Goal: Contribute content: Contribute content

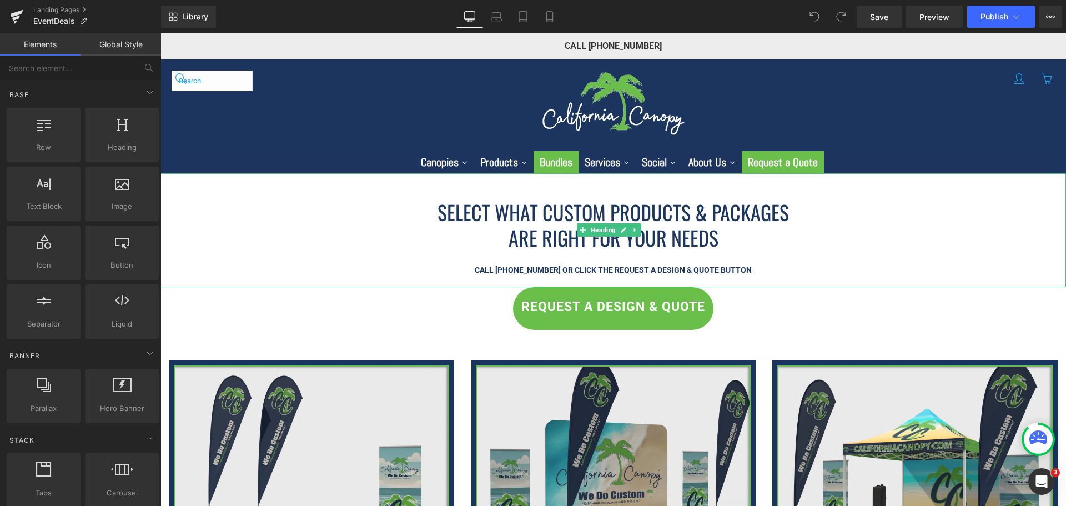
click at [238, 253] on div at bounding box center [612, 257] width 905 height 13
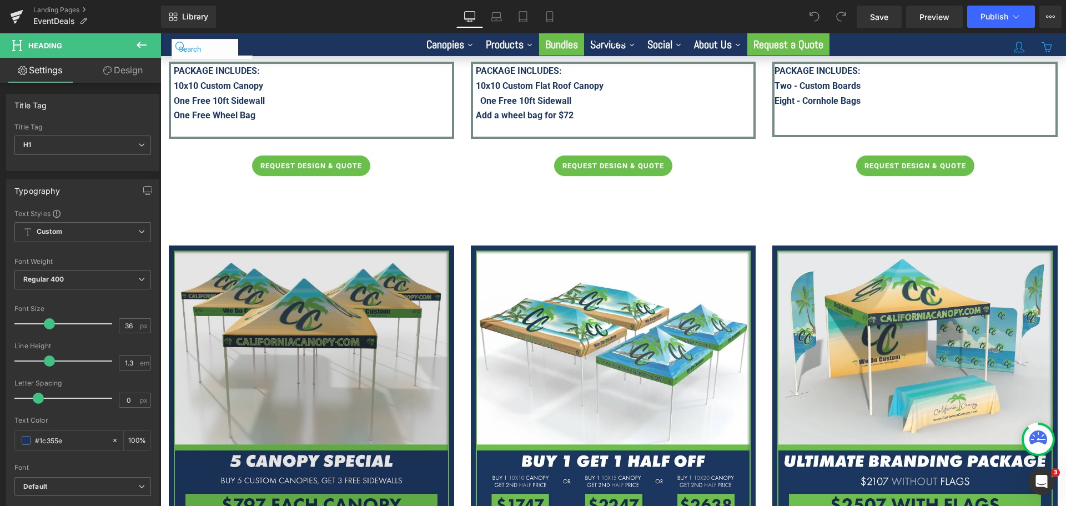
scroll to position [1887, 0]
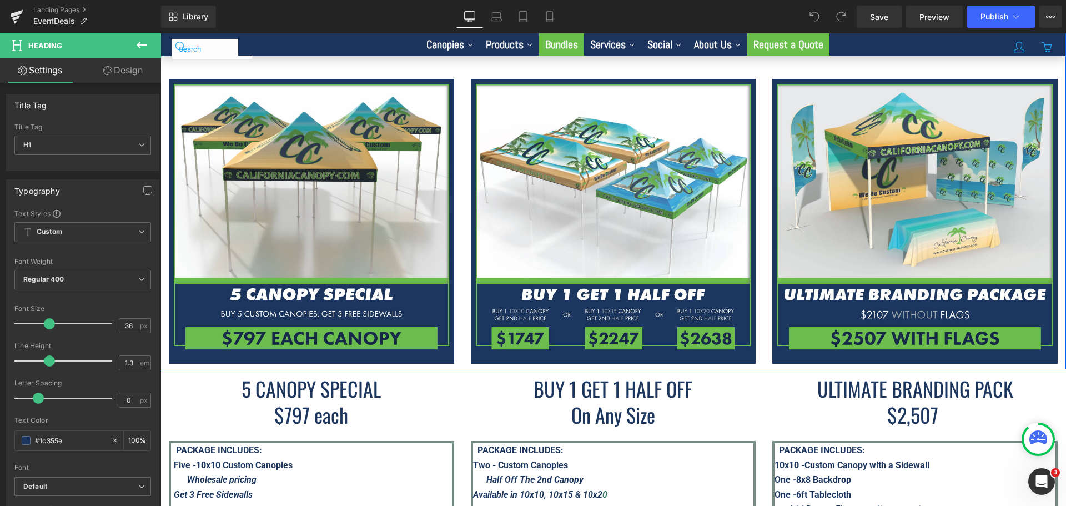
click at [462, 216] on div "Image" at bounding box center [613, 221] width 302 height 285
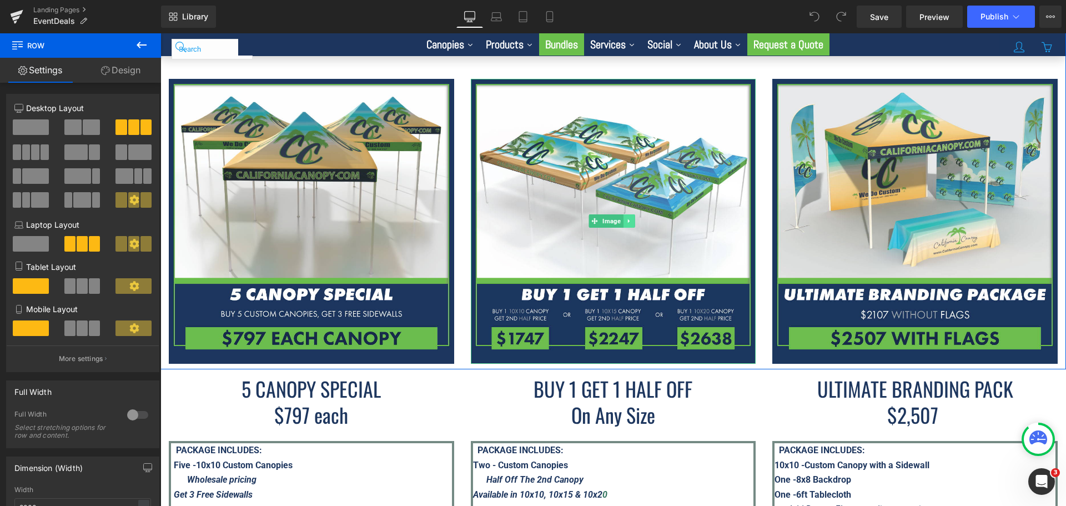
click at [627, 218] on icon at bounding box center [629, 221] width 6 height 7
click at [624, 214] on link at bounding box center [623, 220] width 12 height 13
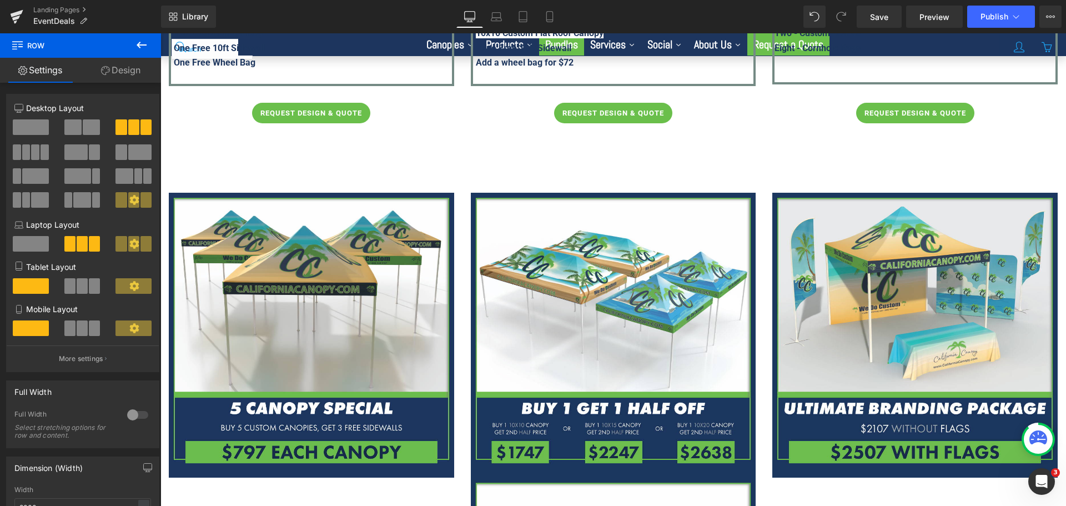
scroll to position [1776, 0]
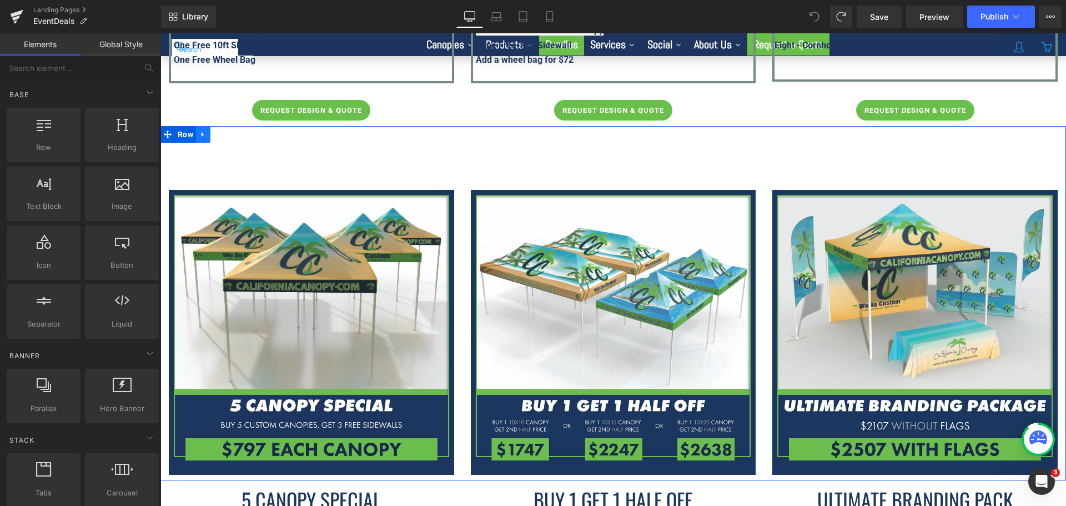
click at [206, 132] on link at bounding box center [203, 134] width 14 height 17
click at [215, 130] on icon at bounding box center [218, 134] width 8 height 8
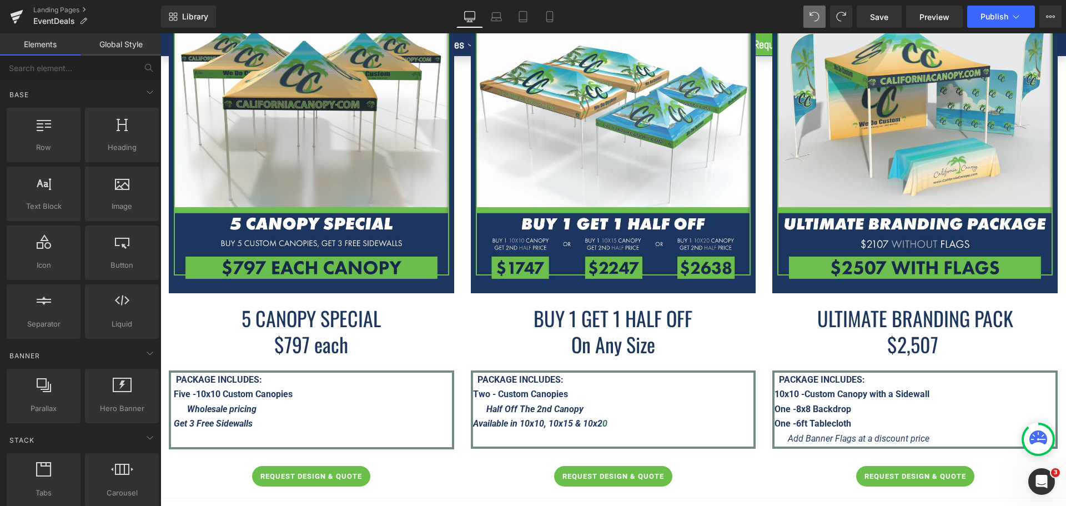
scroll to position [2390, 0]
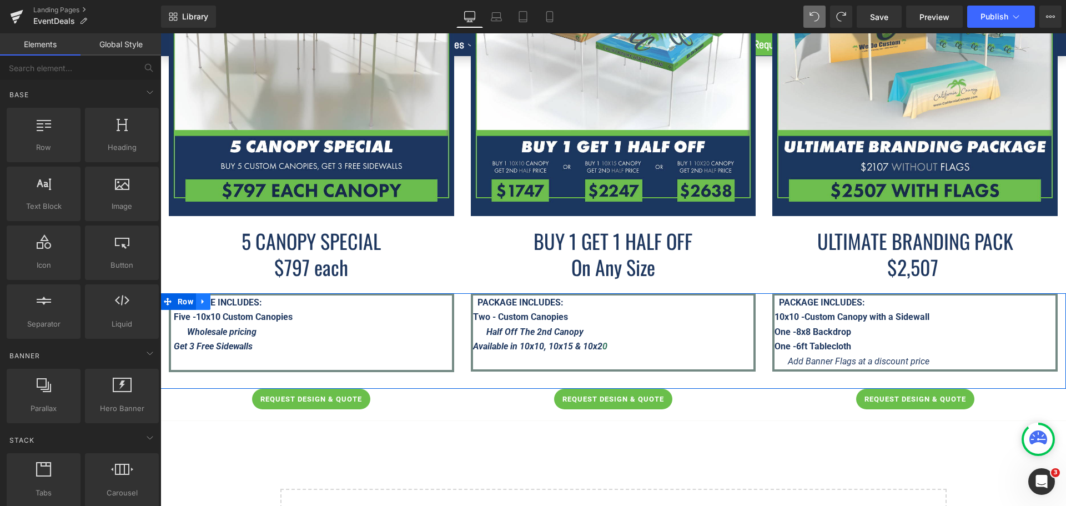
click at [206, 297] on icon at bounding box center [203, 301] width 8 height 8
click at [216, 298] on icon at bounding box center [218, 302] width 8 height 8
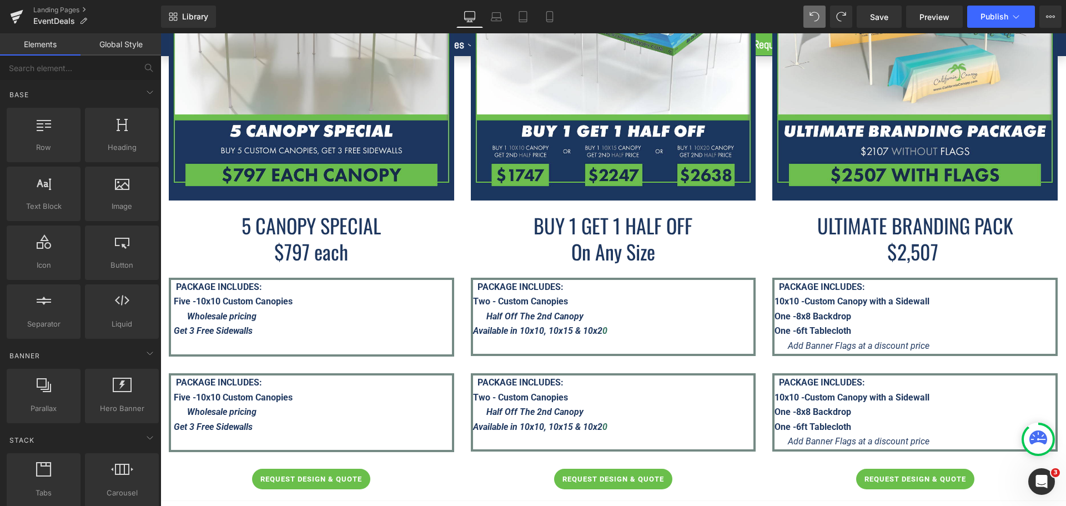
scroll to position [2132, 0]
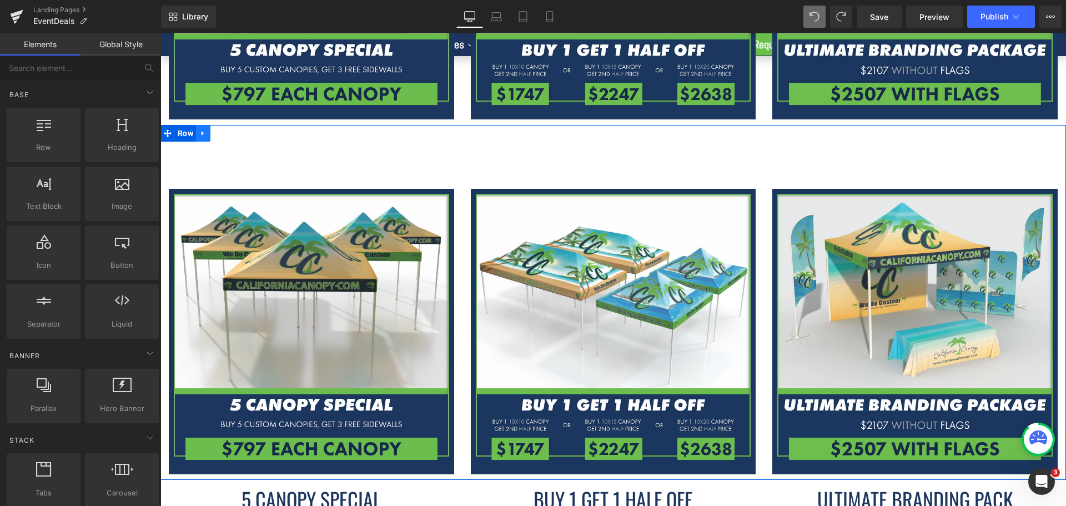
click at [210, 125] on link at bounding box center [203, 133] width 14 height 17
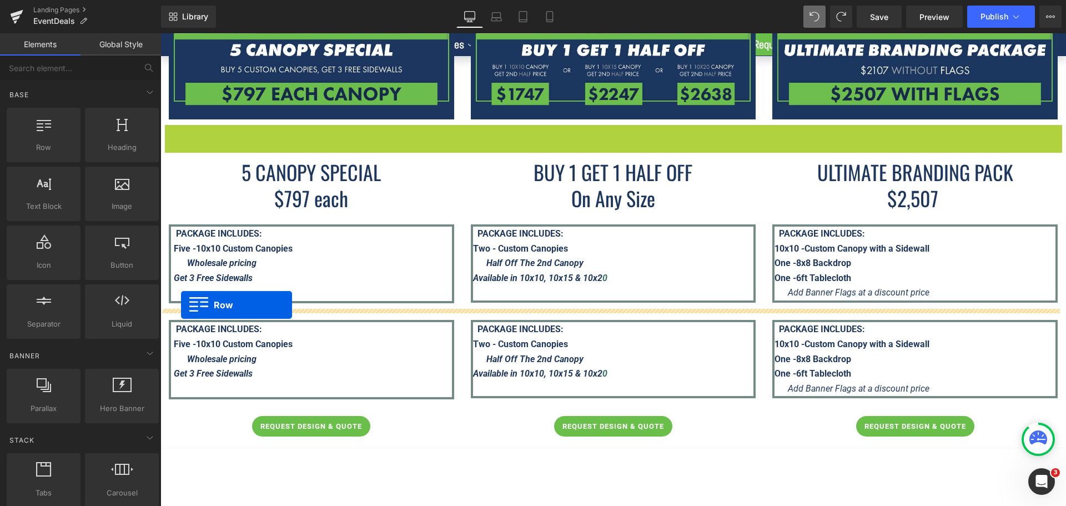
drag, startPoint x: 168, startPoint y: 122, endPoint x: 181, endPoint y: 305, distance: 183.6
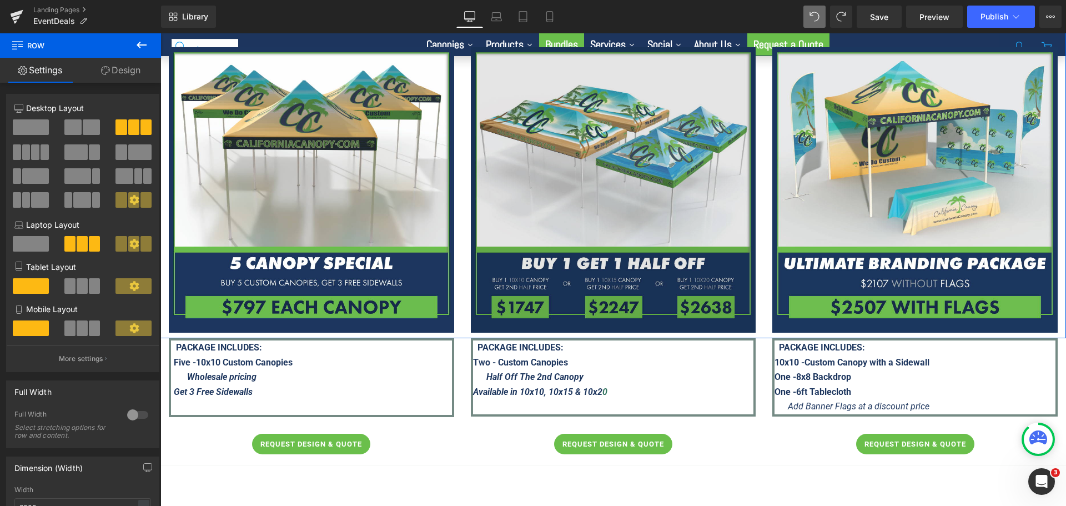
scroll to position [2465, 0]
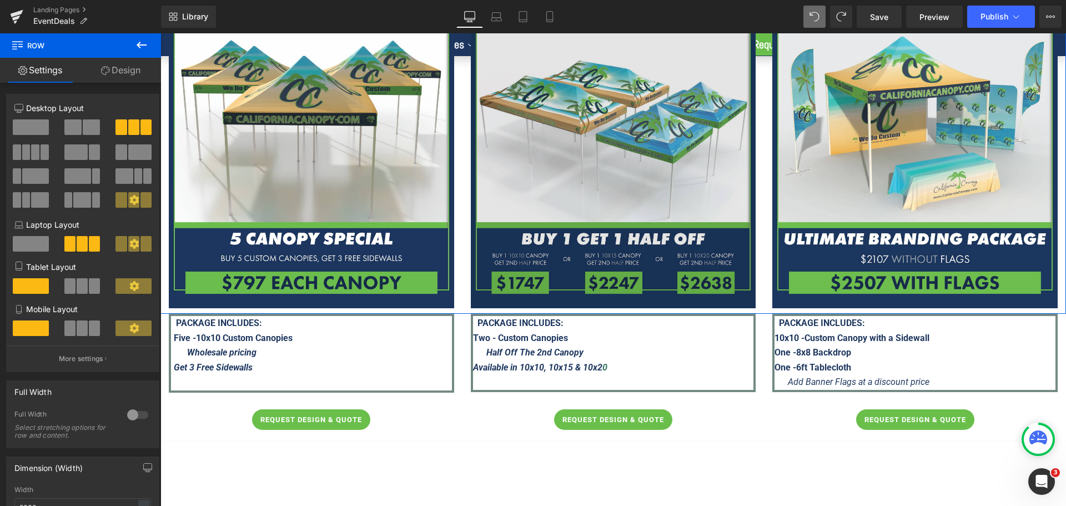
click at [656, 127] on img at bounding box center [613, 165] width 285 height 285
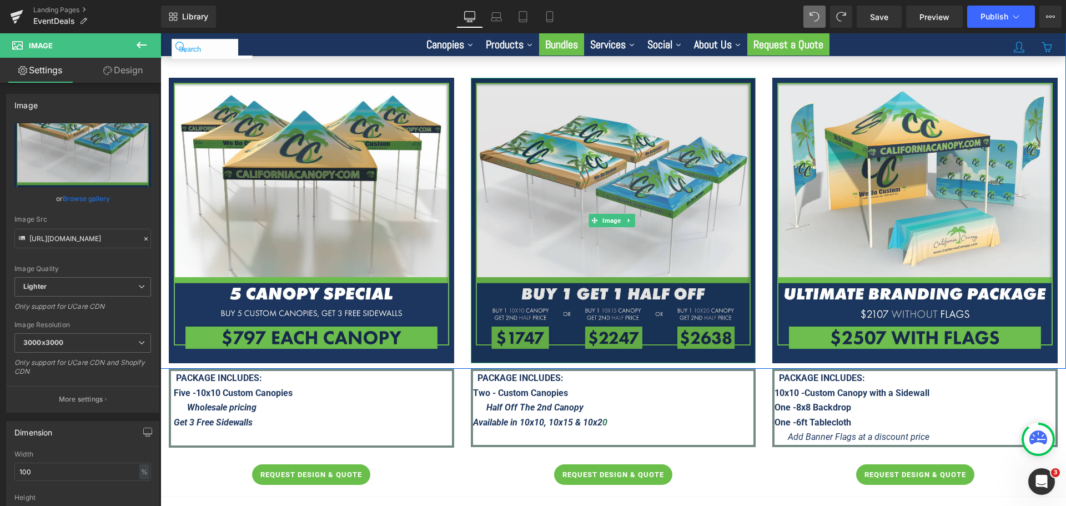
scroll to position [2409, 0]
click at [605, 180] on img at bounding box center [613, 220] width 285 height 285
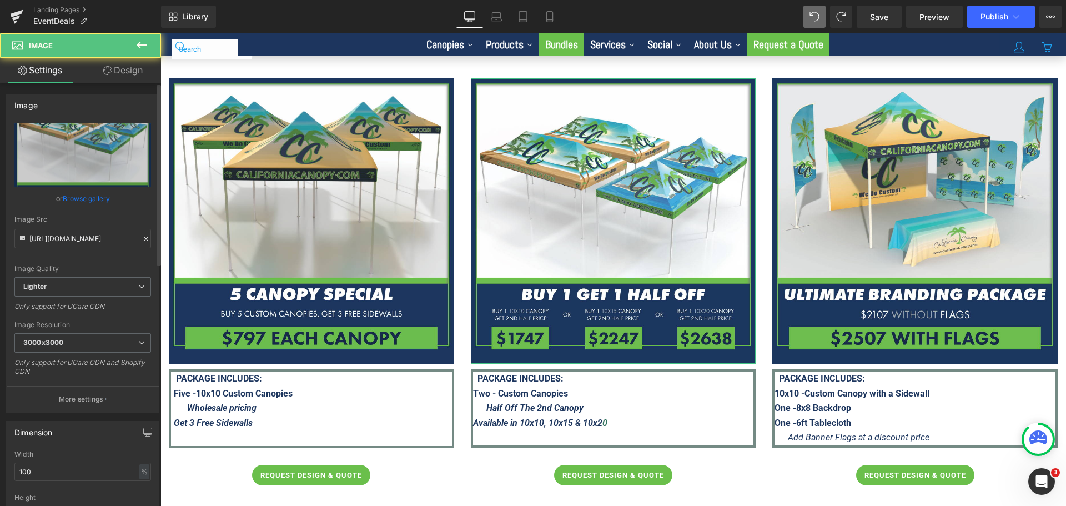
click at [84, 197] on link "Browse gallery" at bounding box center [86, 198] width 47 height 19
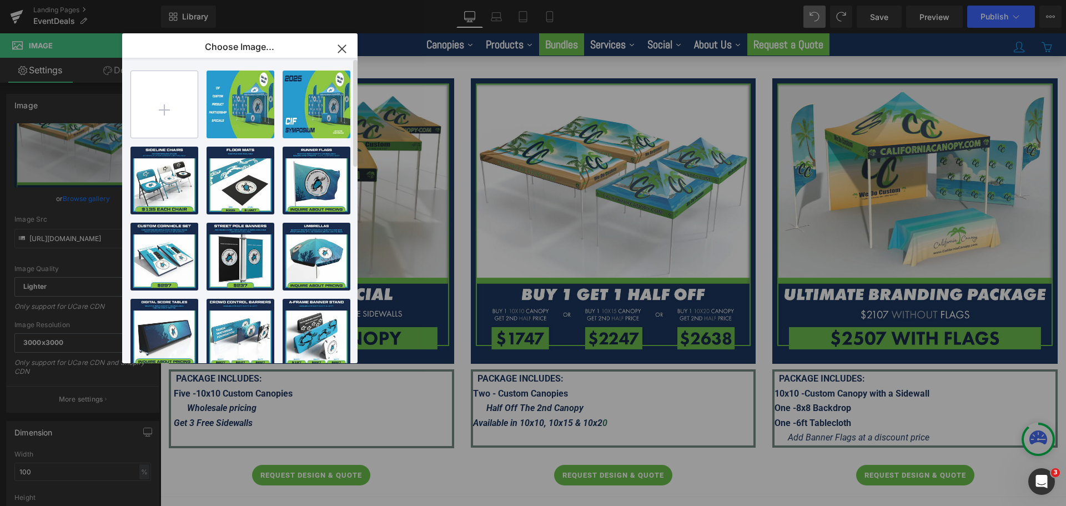
click at [33, 338] on input "file" at bounding box center [19, 344] width 28 height 13
type input "C:\fakepath\R1-Pro-Pack---CC.png"
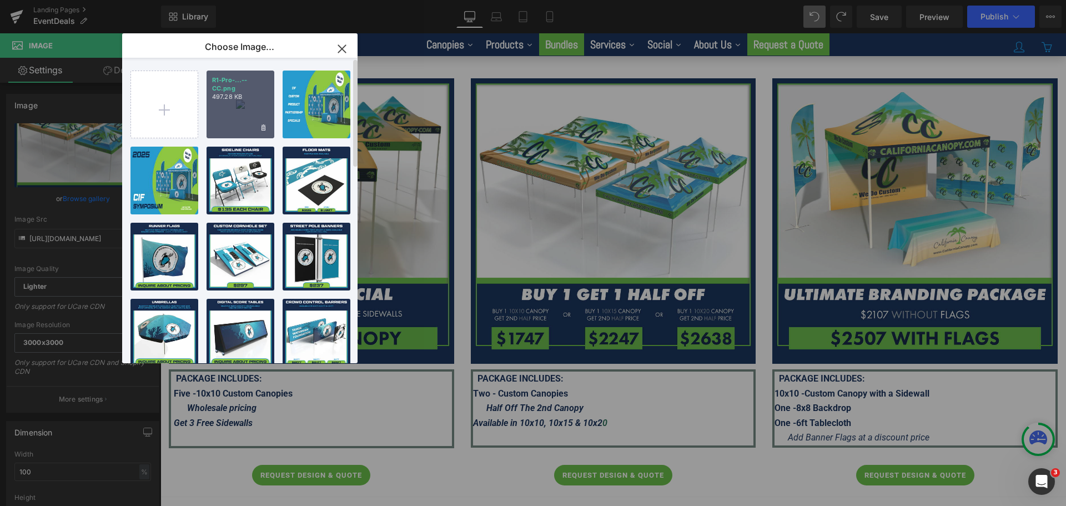
click at [254, 99] on p "497.28 KB" at bounding box center [240, 97] width 57 height 8
type input "https://ucarecdn.com/561fbd4f-bb5a-49e5-b175-3f42cfe96db9/-/format/auto/-/previ…"
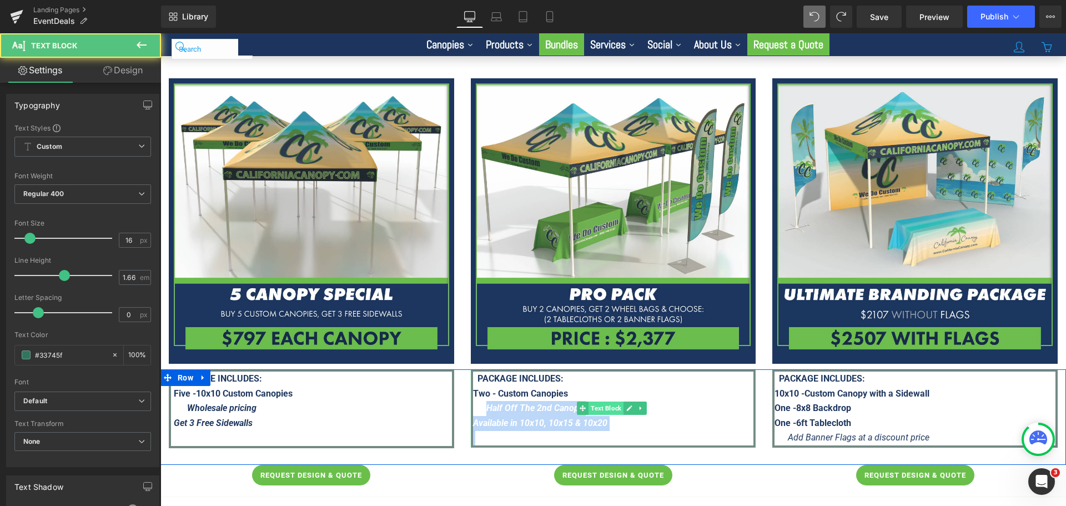
drag, startPoint x: 486, startPoint y: 396, endPoint x: 617, endPoint y: 398, distance: 131.6
click at [617, 398] on div "PACKAGE INCLUDES: Two - Custom Canopies Half Off The 2nd Canopy Available in 10…" at bounding box center [613, 408] width 285 height 78
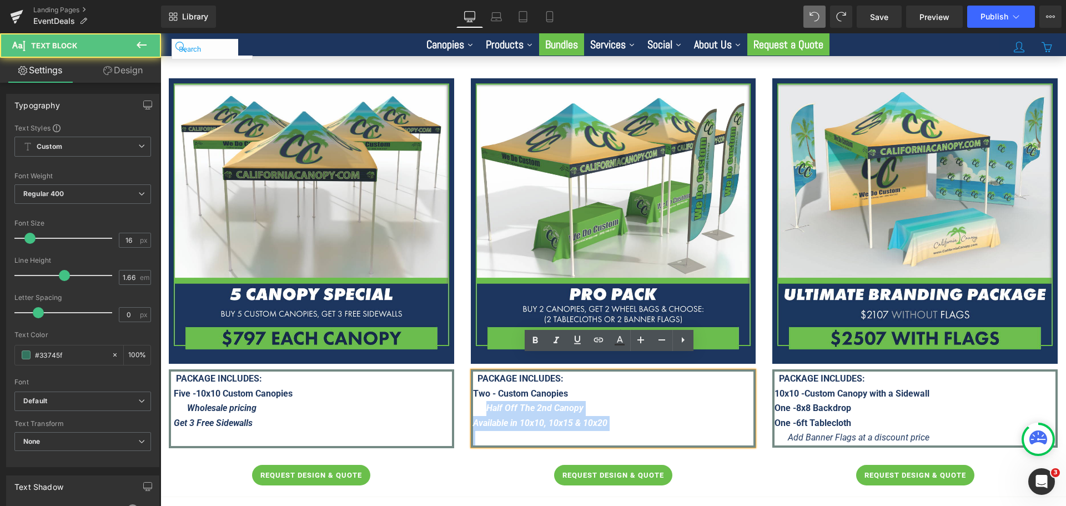
click at [560, 402] on icon "Half Off The 2nd Canopy" at bounding box center [534, 407] width 97 height 11
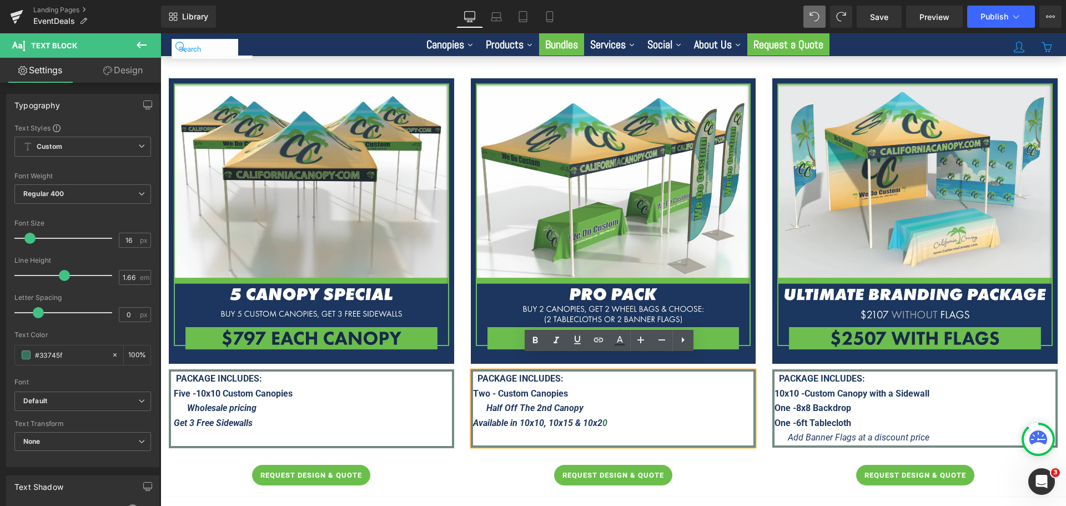
click at [520, 402] on icon "Half Off The 2nd Canopy" at bounding box center [534, 407] width 97 height 11
drag, startPoint x: 487, startPoint y: 394, endPoint x: 665, endPoint y: 392, distance: 177.6
click at [665, 401] on p "Half Off The 2nd Canopy" at bounding box center [613, 408] width 281 height 15
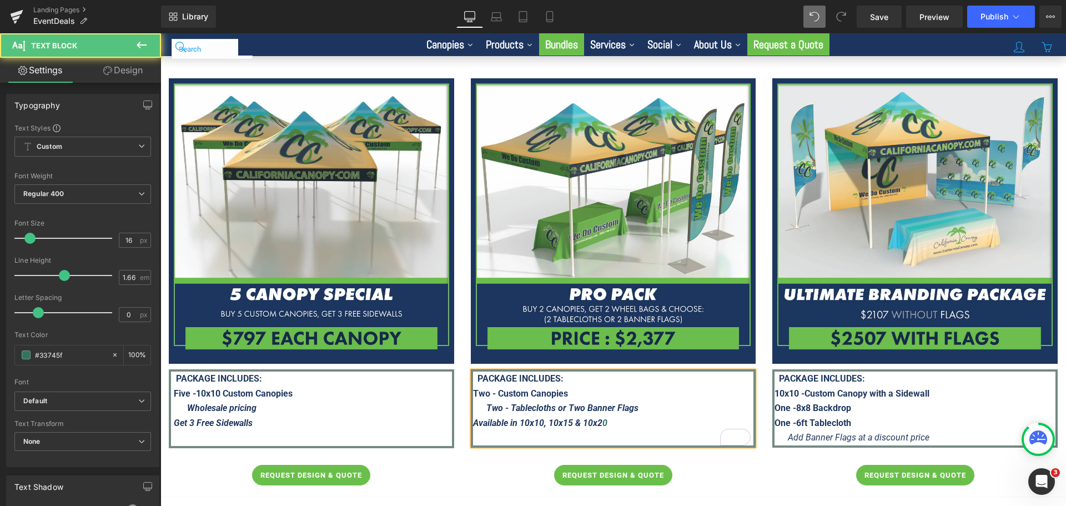
click at [636, 416] on p "Available in 10x10, 10x15 & 10x2 0" at bounding box center [613, 423] width 281 height 15
click at [643, 416] on p "Available in 10x10, 10x15 & 10x2 0" at bounding box center [613, 423] width 281 height 15
click at [644, 416] on p "Available in 10x10, 10x15 & 10x2 0" at bounding box center [613, 423] width 281 height 15
click at [594, 386] on p "Two - Custom Canopies" at bounding box center [613, 393] width 281 height 15
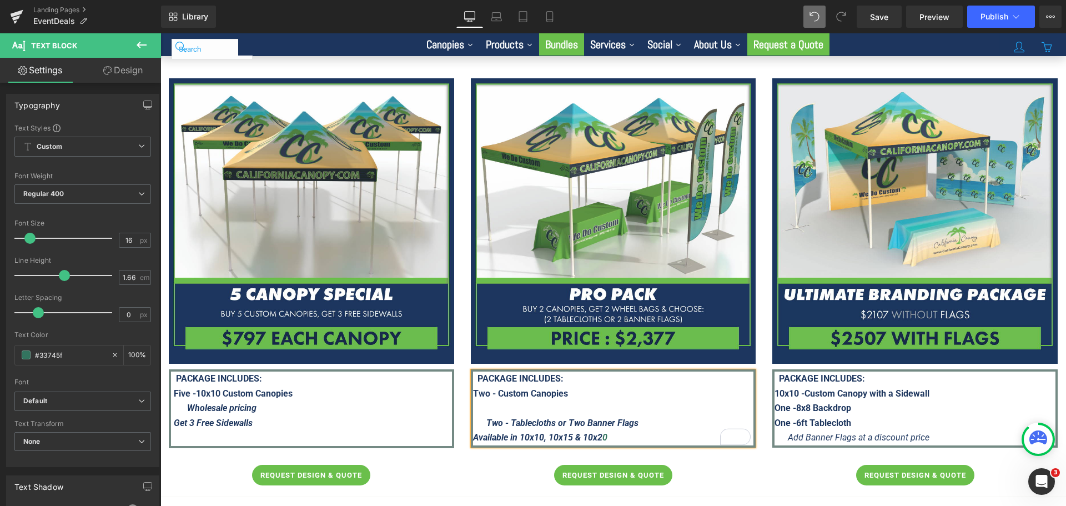
click at [524, 401] on p "To enrich screen reader interactions, please activate Accessibility in Grammarl…" at bounding box center [613, 408] width 281 height 15
click at [995, 19] on span "Publish" at bounding box center [994, 16] width 28 height 9
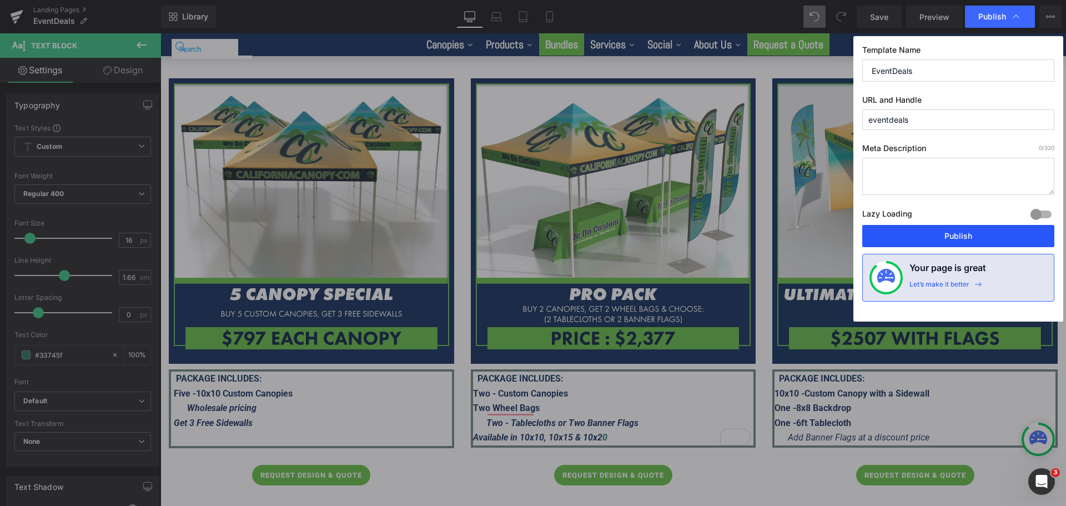
click at [931, 239] on button "Publish" at bounding box center [958, 236] width 192 height 22
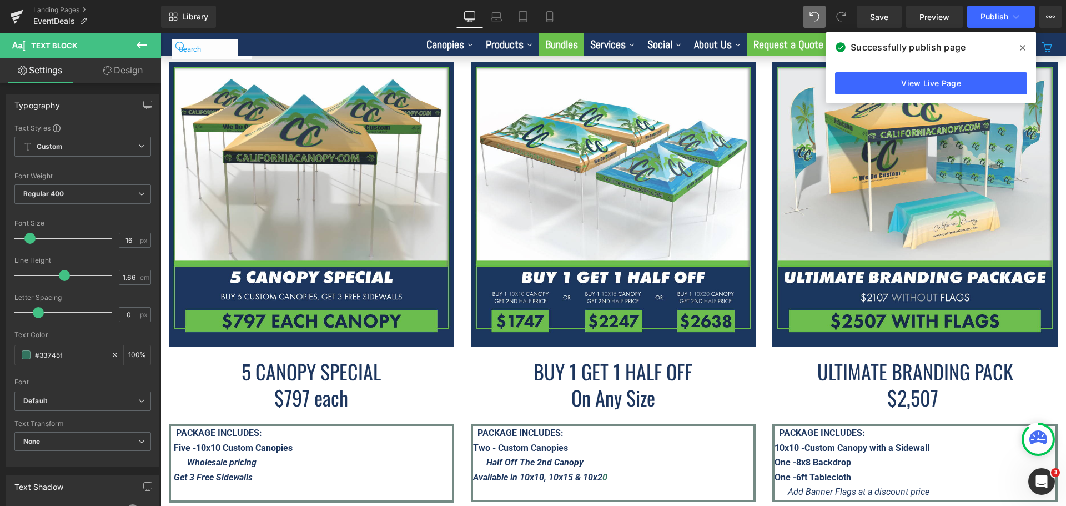
scroll to position [1832, 0]
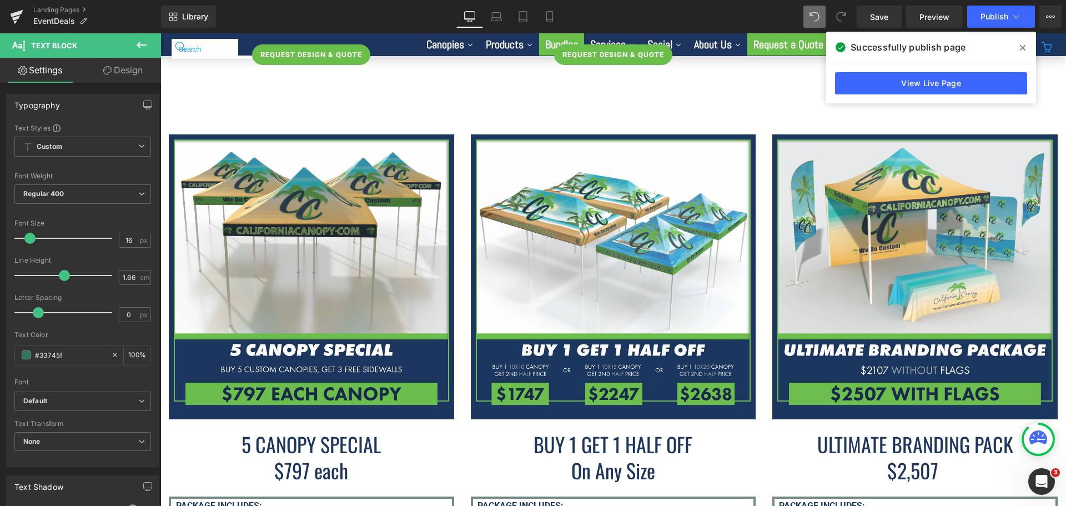
click at [1024, 52] on icon at bounding box center [1023, 47] width 6 height 9
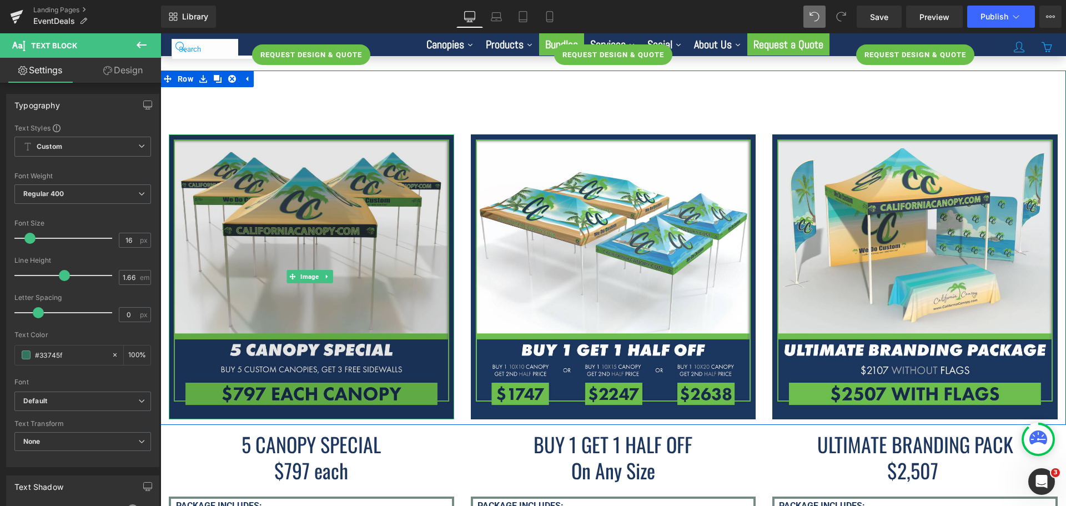
click at [359, 268] on img at bounding box center [311, 276] width 285 height 285
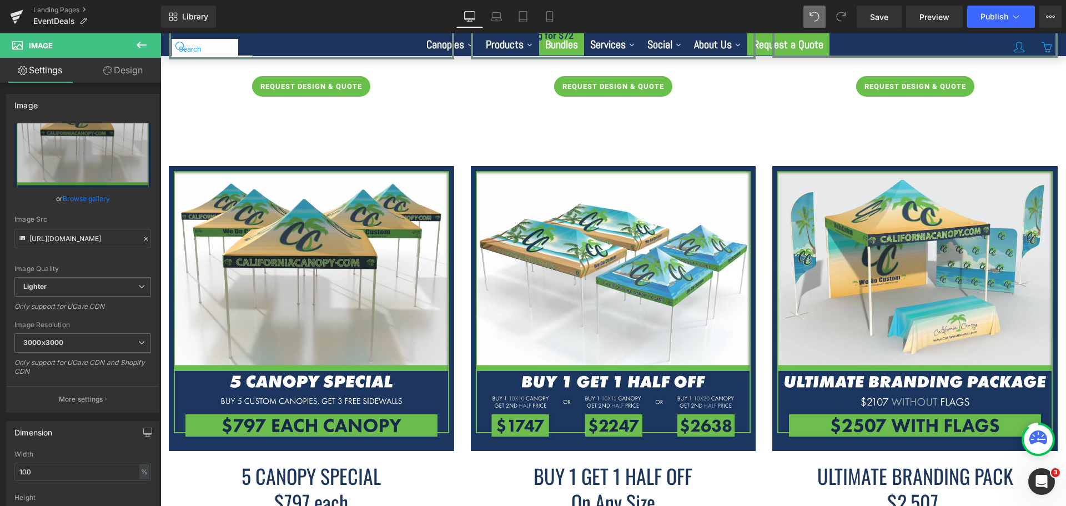
scroll to position [1776, 0]
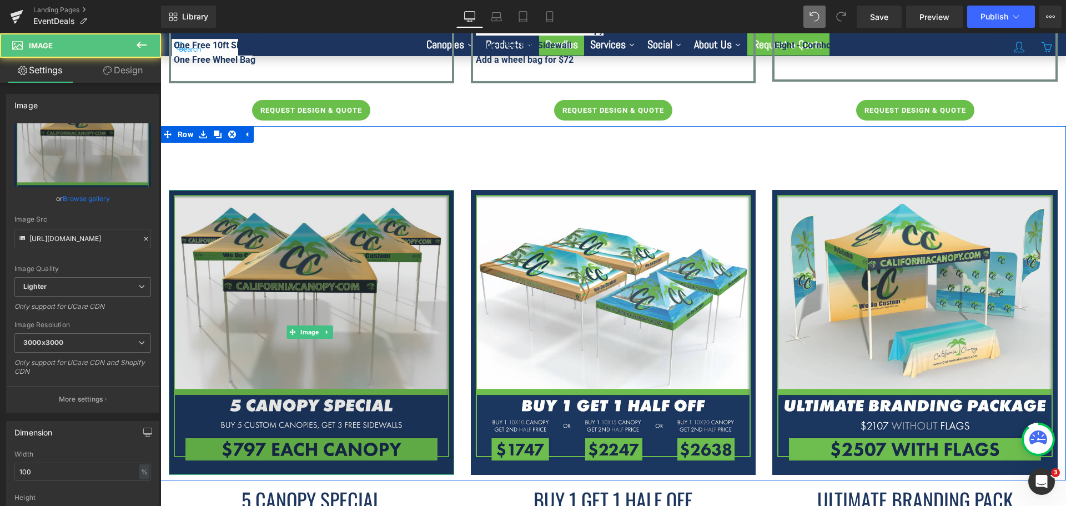
click at [360, 282] on img at bounding box center [311, 332] width 285 height 285
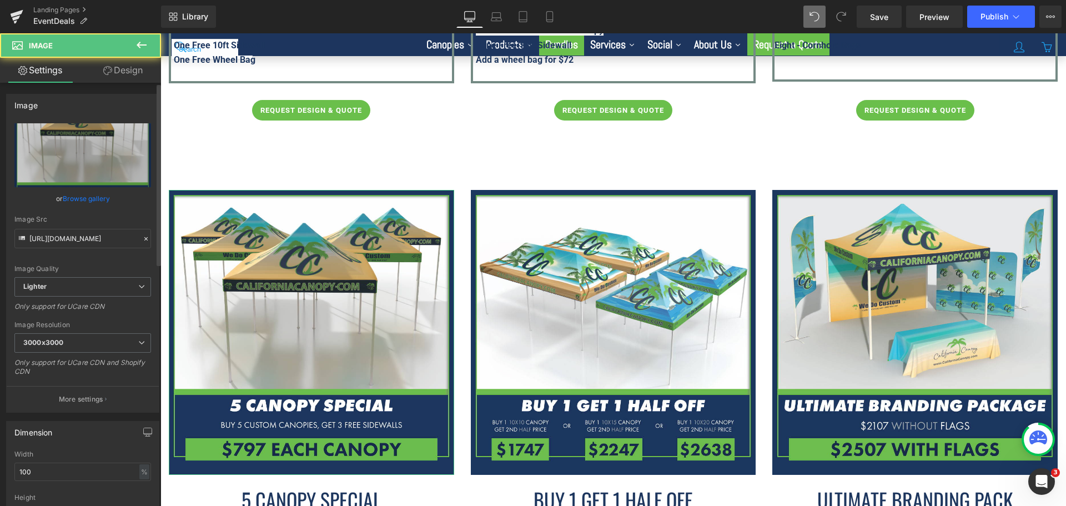
click at [79, 196] on link "Browse gallery" at bounding box center [86, 198] width 47 height 19
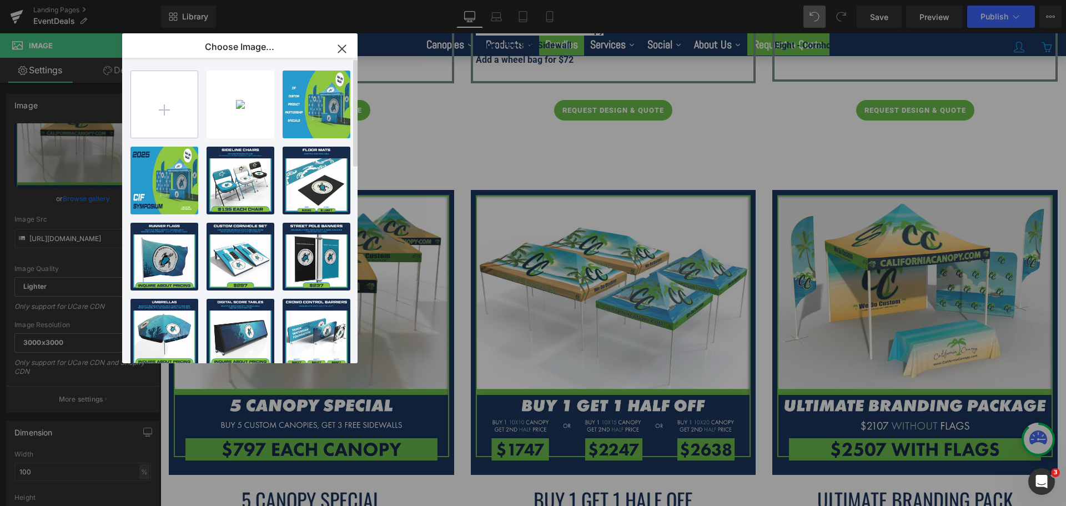
type input "C:\fakepath\Full-Setup-Canopy-Package---CC---Deals2025-Page.png"
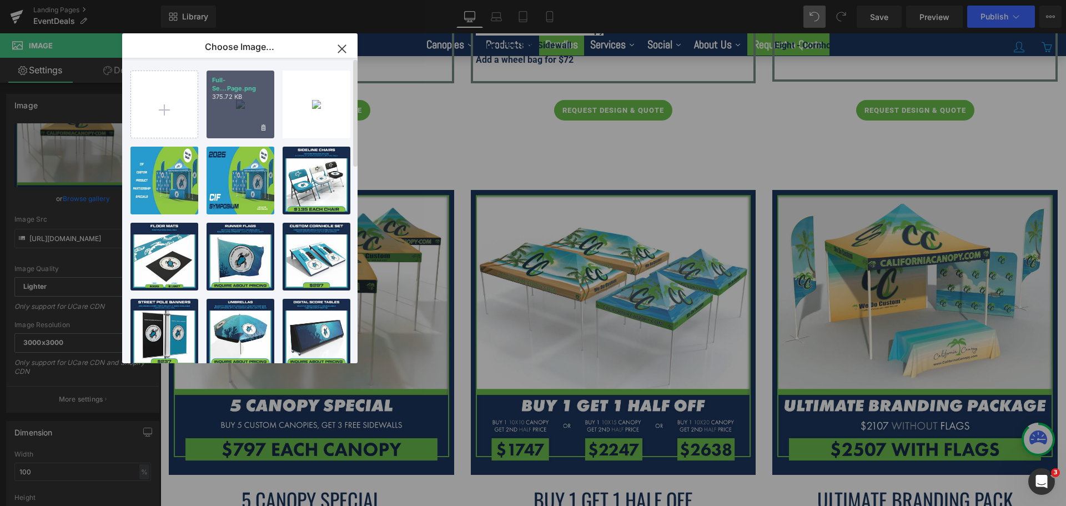
click at [261, 98] on p "375.72 KB" at bounding box center [240, 97] width 57 height 8
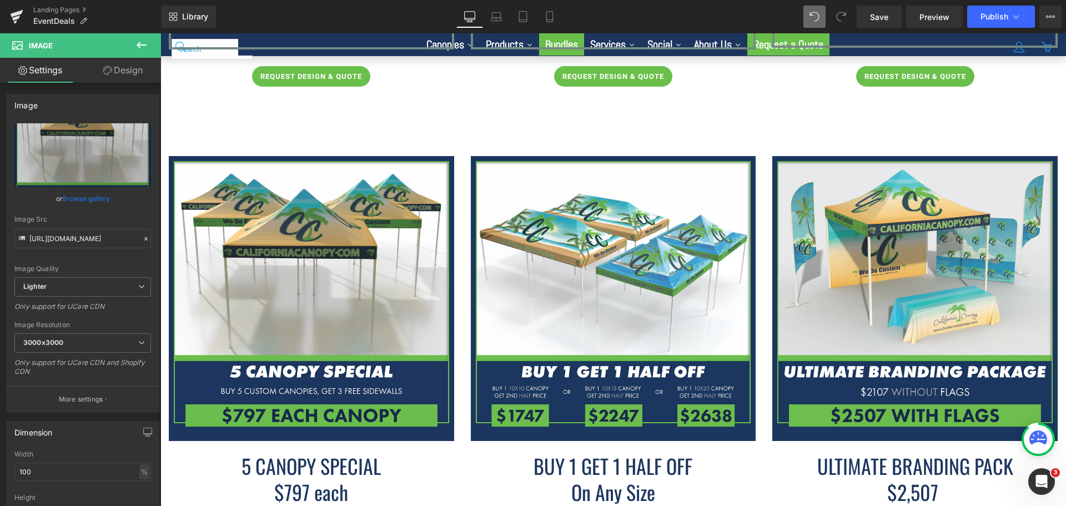
scroll to position [1721, 0]
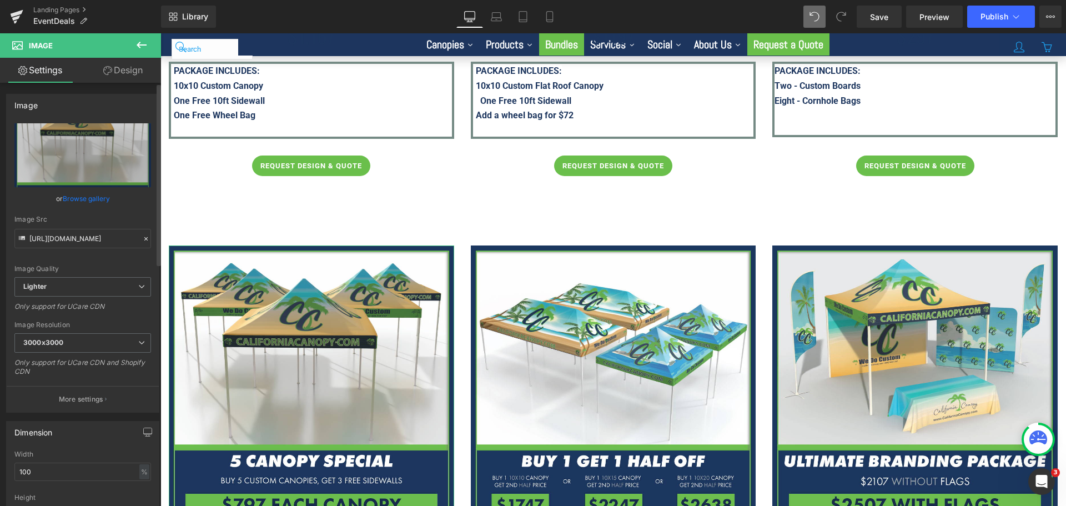
click at [92, 198] on link "Browse gallery" at bounding box center [86, 198] width 47 height 19
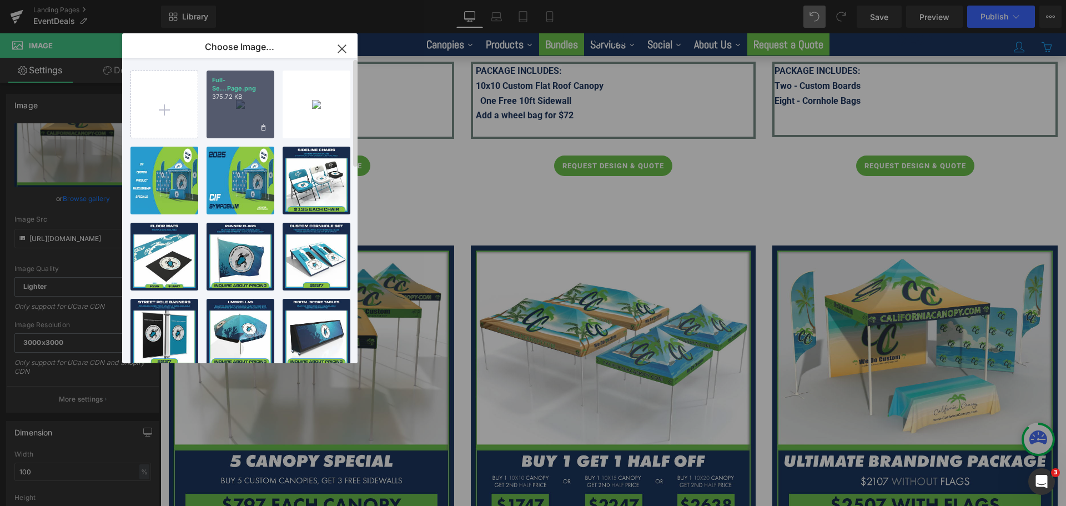
click at [253, 109] on div "Full-Se...Page.png 375.72 KB" at bounding box center [241, 105] width 68 height 68
type input "https://ucarecdn.com/0b45bd03-74ac-45aa-893b-88bb6c6d1cf0/-/format/auto/-/previ…"
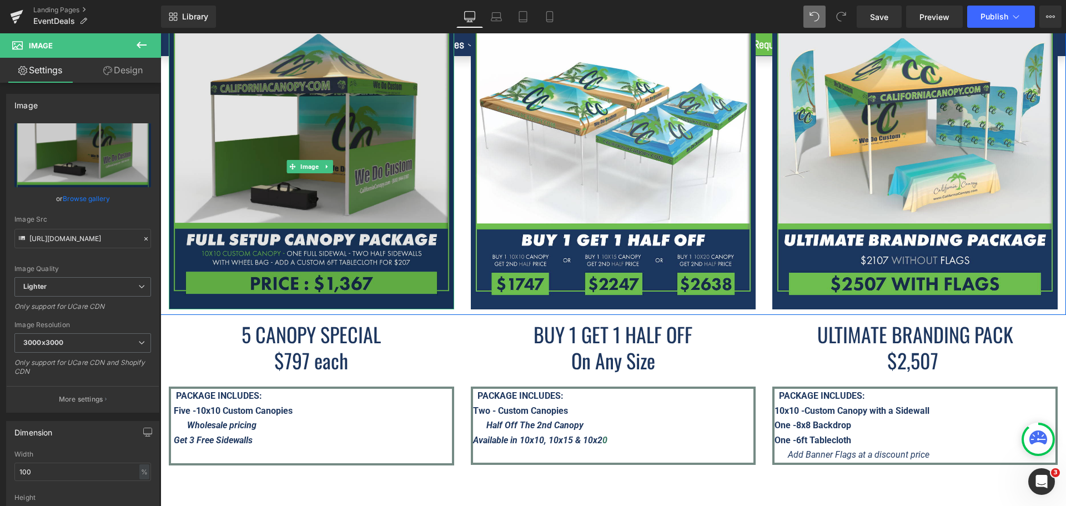
scroll to position [1943, 0]
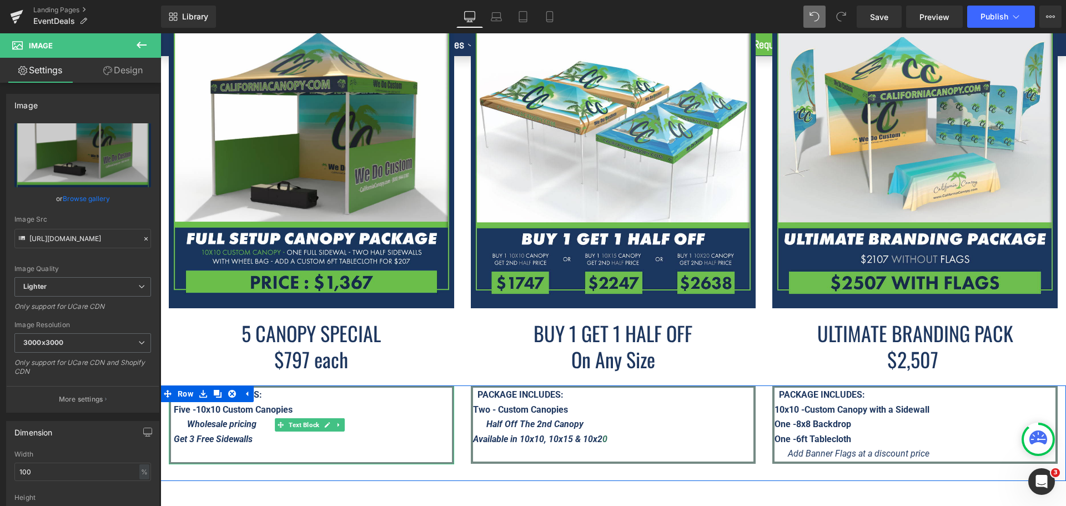
drag, startPoint x: 214, startPoint y: 397, endPoint x: 263, endPoint y: 404, distance: 49.4
click at [214, 404] on strong "Five -10x10 Custom Canopies" at bounding box center [233, 409] width 119 height 11
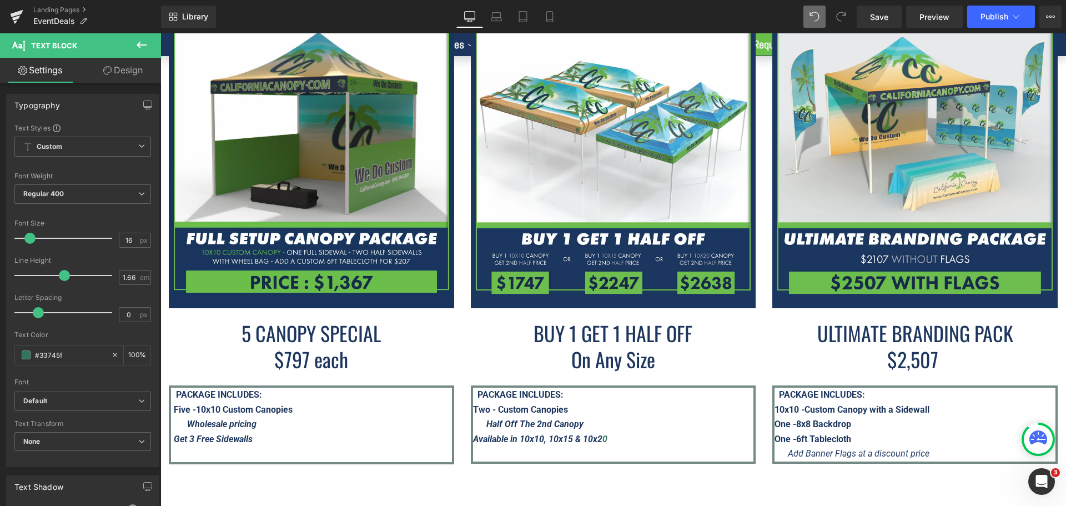
click at [219, 434] on icon "Get 3 Free Sidewalls" at bounding box center [213, 439] width 79 height 11
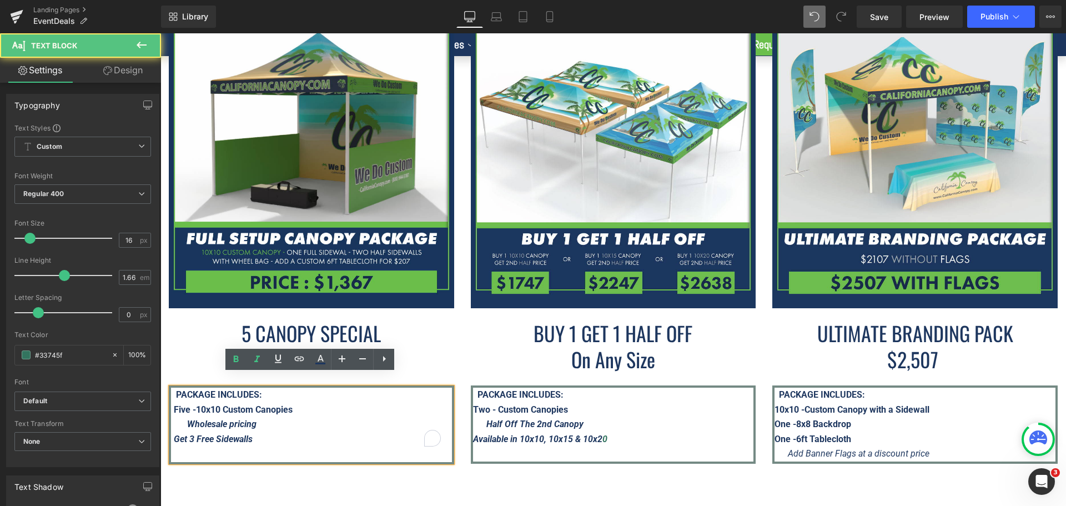
click at [213, 404] on strong "Five -10x10 Custom Canopies" at bounding box center [233, 409] width 119 height 11
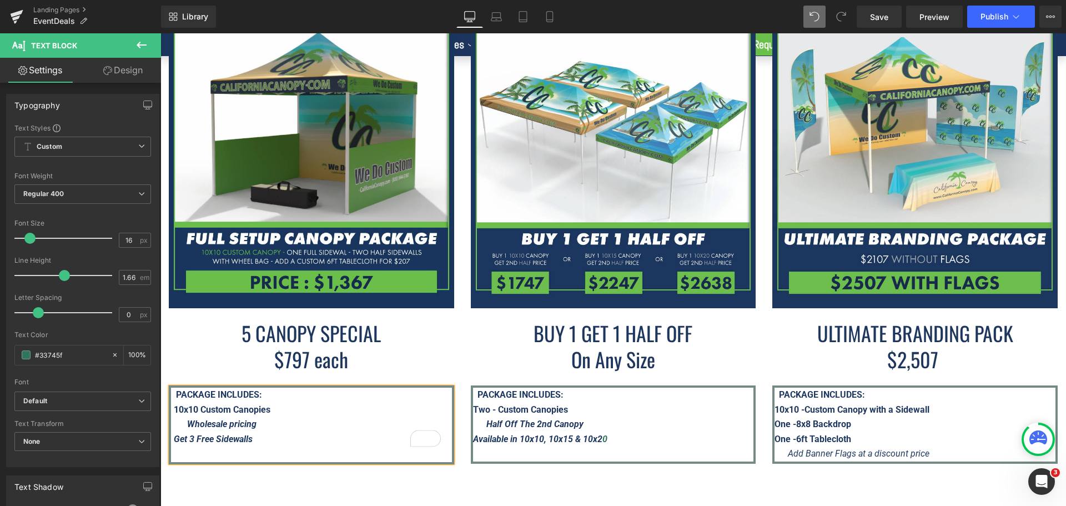
click at [311, 402] on div "10x10 Custom Canopies" at bounding box center [309, 409] width 270 height 15
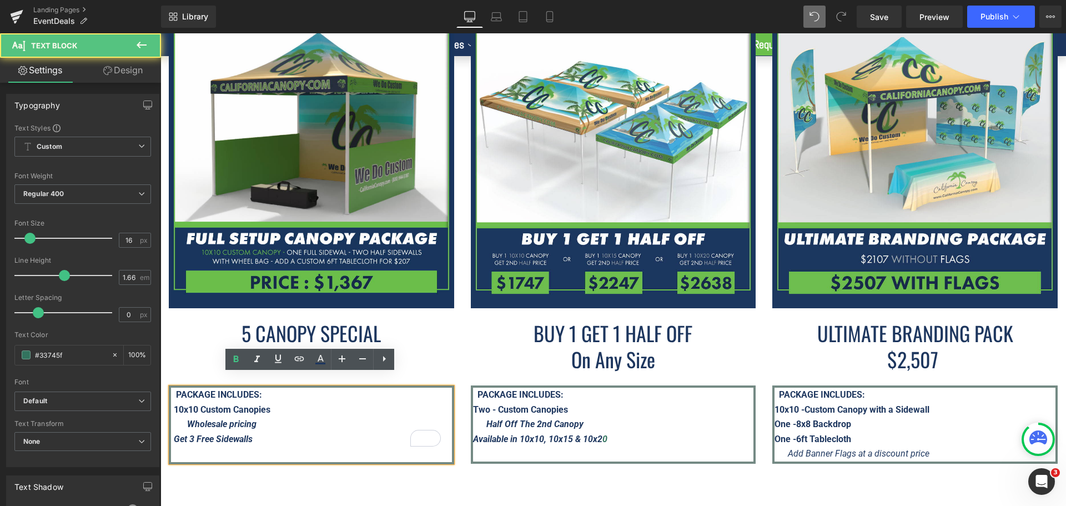
drag, startPoint x: 283, startPoint y: 414, endPoint x: 314, endPoint y: 447, distance: 45.9
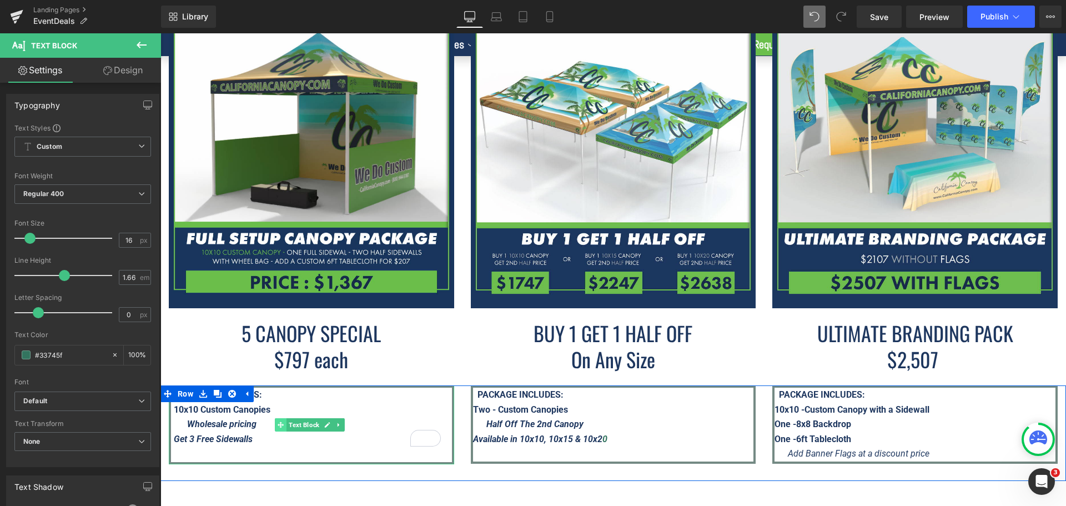
click at [275, 418] on span at bounding box center [281, 424] width 12 height 13
click at [209, 419] on strong "Wholesale pricing" at bounding box center [221, 424] width 69 height 11
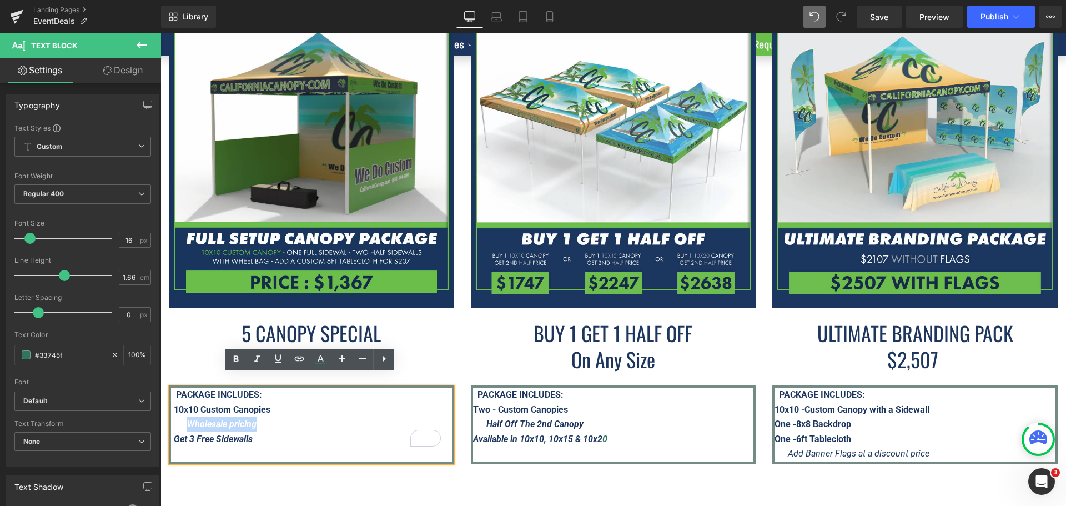
drag, startPoint x: 189, startPoint y: 414, endPoint x: 264, endPoint y: 414, distance: 74.9
click at [256, 419] on strong "Wholesale pricing" at bounding box center [221, 424] width 69 height 11
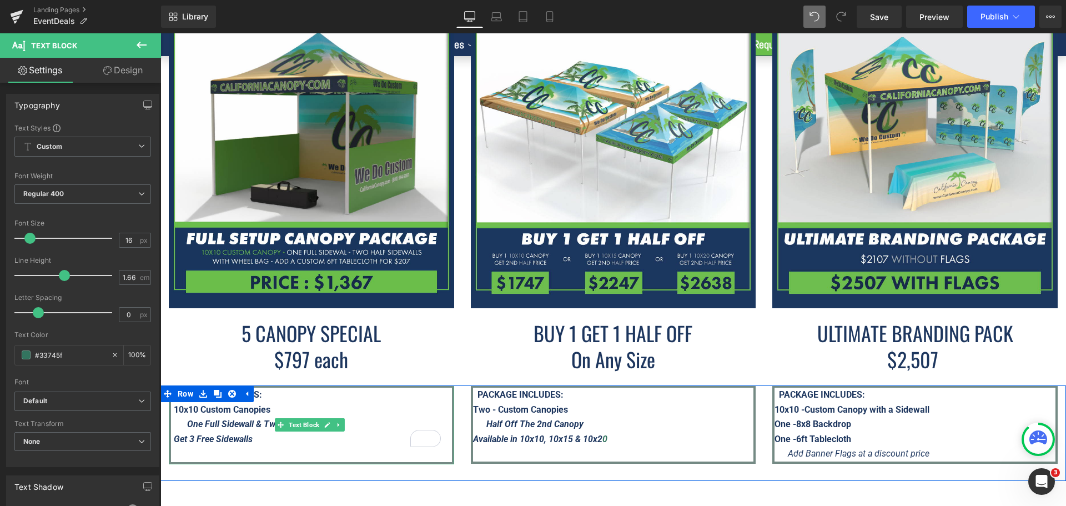
click at [326, 402] on div "10x10 Custom Canopies" at bounding box center [309, 409] width 270 height 15
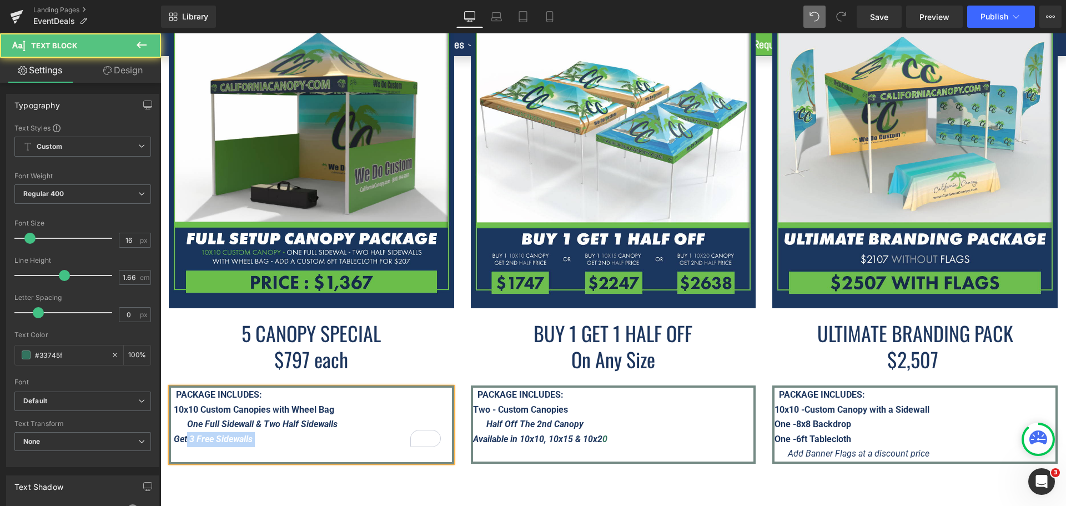
drag, startPoint x: 271, startPoint y: 426, endPoint x: 182, endPoint y: 430, distance: 89.4
click at [182, 432] on div "Get 3 Free Sidewalls" at bounding box center [309, 439] width 270 height 15
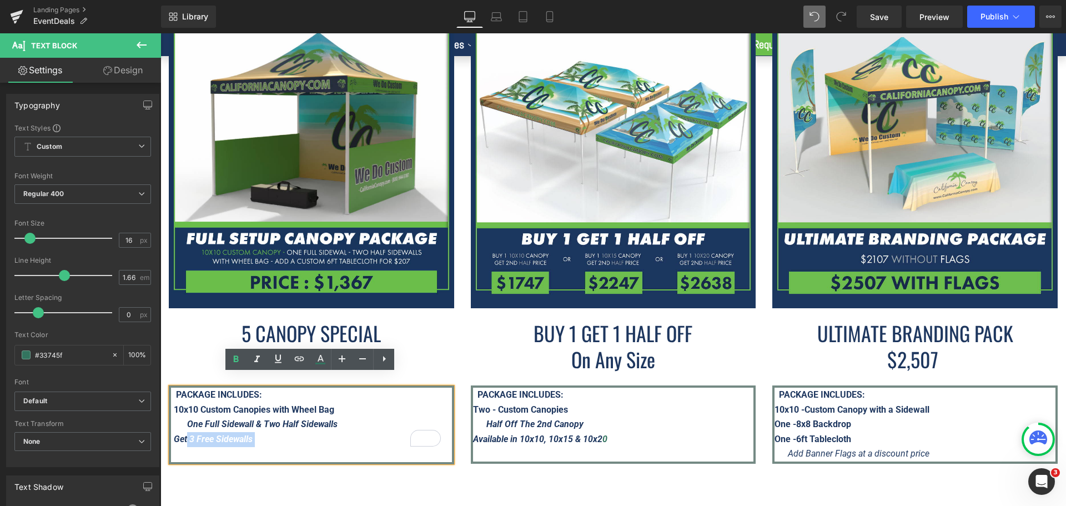
click at [234, 434] on icon "Get 3 Free Sidewalls" at bounding box center [213, 439] width 79 height 11
drag, startPoint x: 273, startPoint y: 427, endPoint x: 192, endPoint y: 428, distance: 81.0
click at [192, 434] on strong "Get 3 Free Sidewalls" at bounding box center [214, 439] width 81 height 11
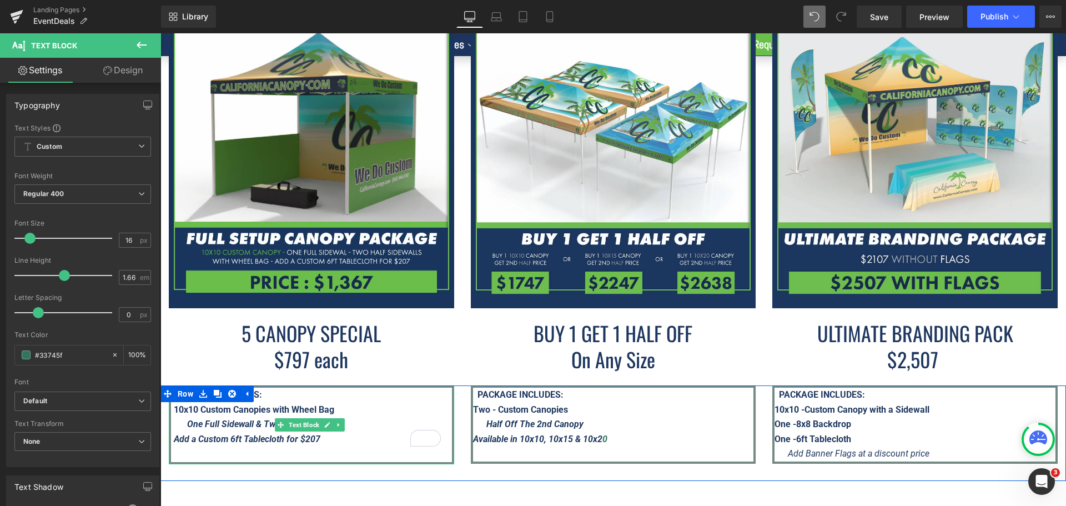
click at [375, 432] on div "Add a Custom 6ft Tablecloth for $207" at bounding box center [309, 439] width 270 height 15
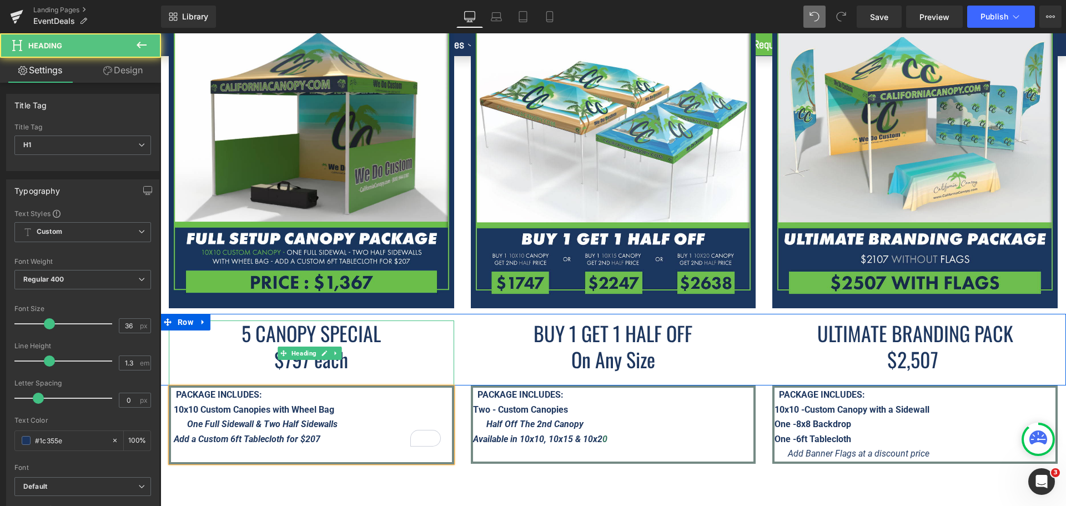
drag, startPoint x: 380, startPoint y: 325, endPoint x: 239, endPoint y: 324, distance: 141.0
click at [241, 324] on span "5 CANOPY SPECIAL" at bounding box center [310, 332] width 139 height 29
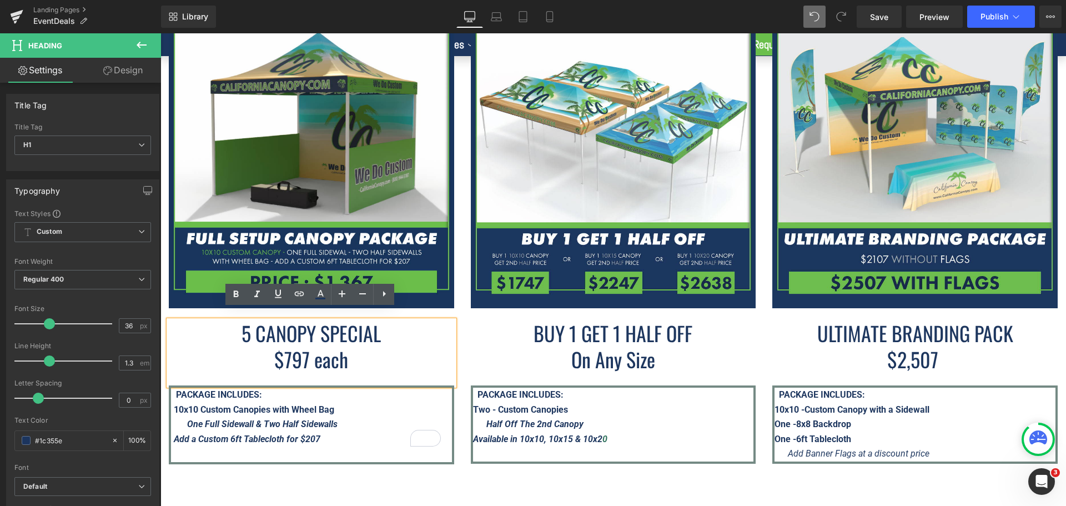
click at [349, 349] on h1 "$797 each" at bounding box center [311, 359] width 285 height 26
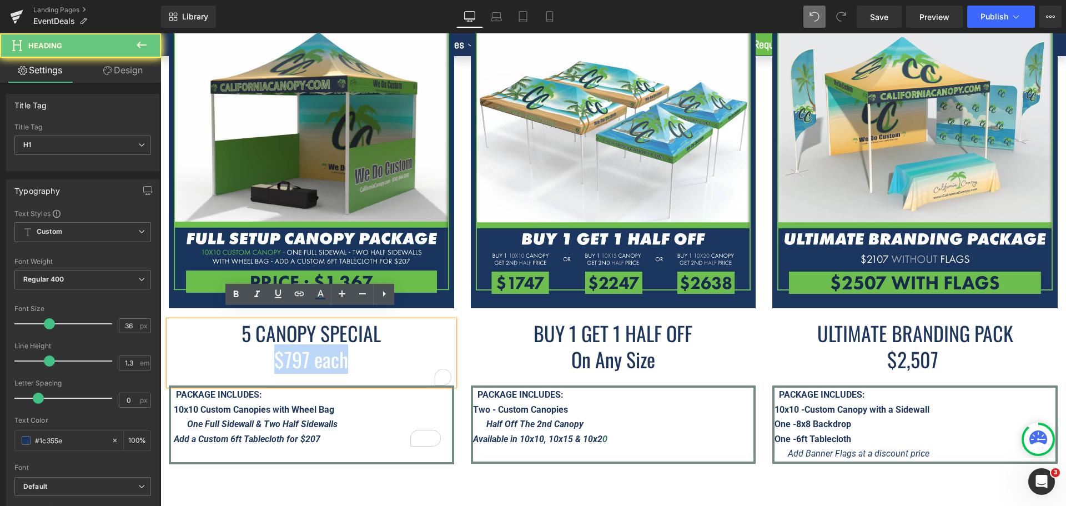
drag, startPoint x: 345, startPoint y: 349, endPoint x: 245, endPoint y: 343, distance: 100.7
click at [245, 346] on h1 "$797 each" at bounding box center [311, 359] width 285 height 26
click at [400, 346] on h1 "$797 each" at bounding box center [311, 359] width 285 height 26
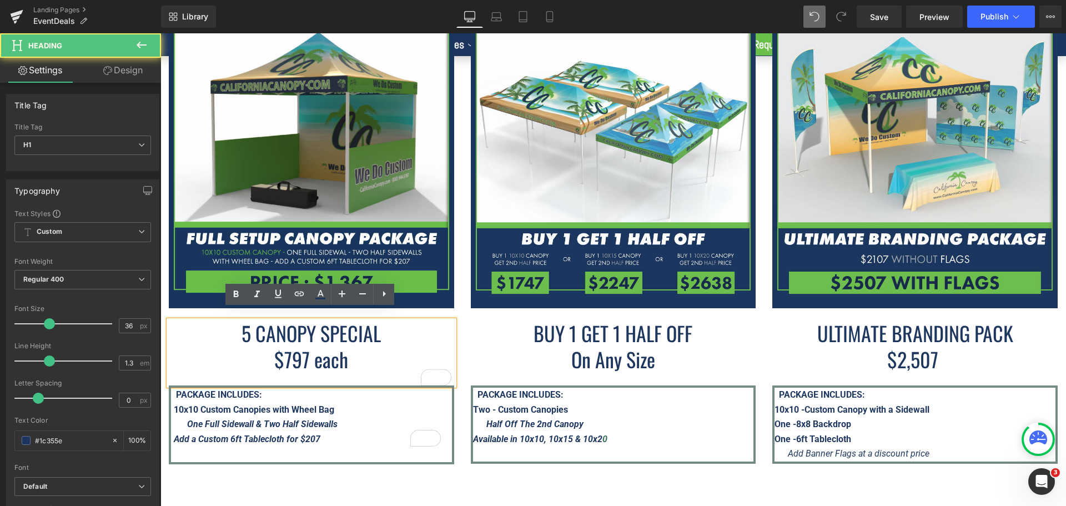
click at [384, 327] on h1 "5 CANOPY SPECIAL" at bounding box center [311, 333] width 285 height 26
drag, startPoint x: 228, startPoint y: 323, endPoint x: 198, endPoint y: 324, distance: 30.0
click at [198, 323] on h1 "5 CANOPY SPECIAL" at bounding box center [311, 333] width 285 height 26
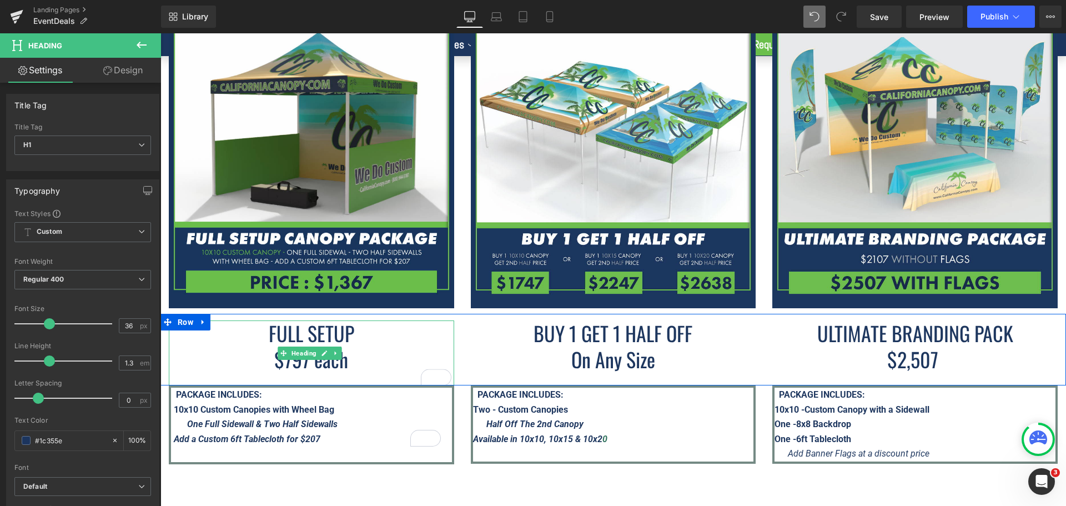
click at [354, 356] on h1 "$797 each" at bounding box center [311, 359] width 285 height 26
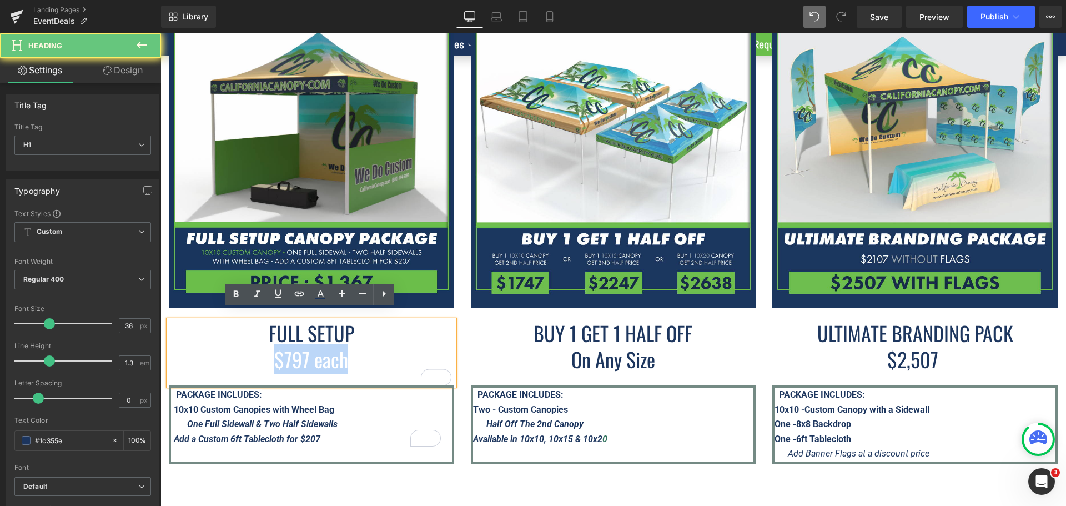
drag, startPoint x: 354, startPoint y: 352, endPoint x: 263, endPoint y: 350, distance: 90.5
click at [263, 350] on h1 "$797 each" at bounding box center [311, 359] width 285 height 26
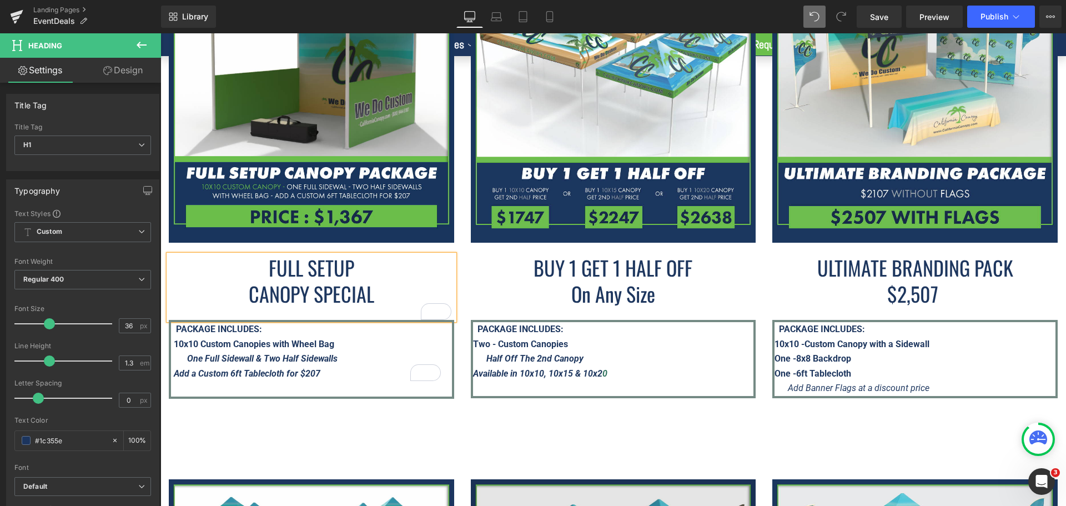
scroll to position [1998, 0]
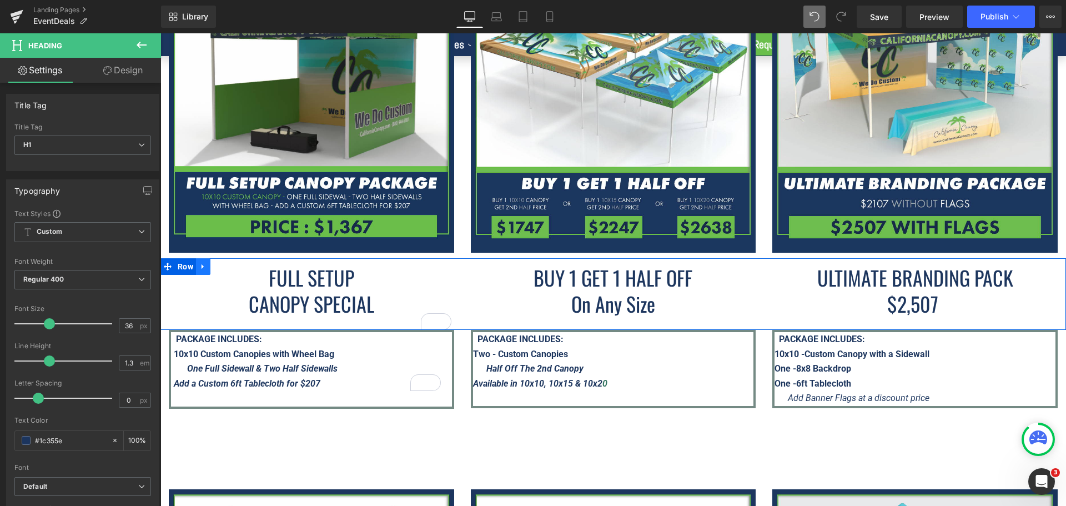
click at [205, 263] on icon at bounding box center [203, 267] width 8 height 8
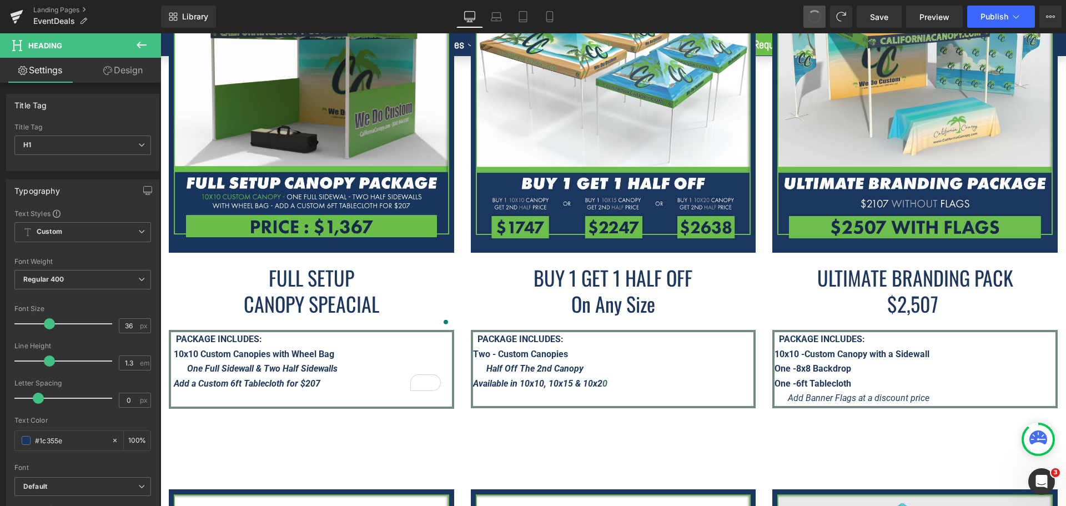
click at [818, 14] on span at bounding box center [814, 17] width 18 height 18
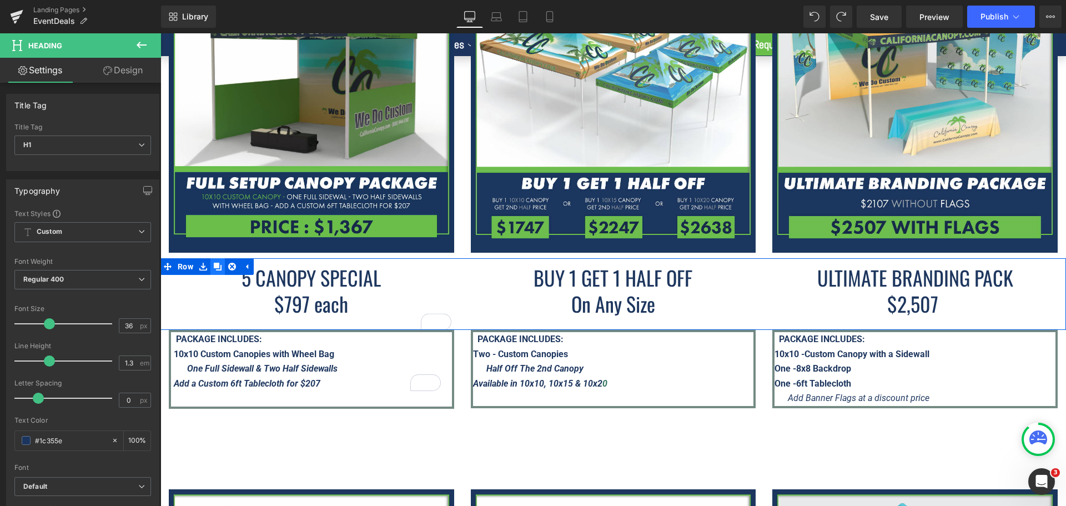
click at [219, 263] on icon at bounding box center [218, 267] width 8 height 8
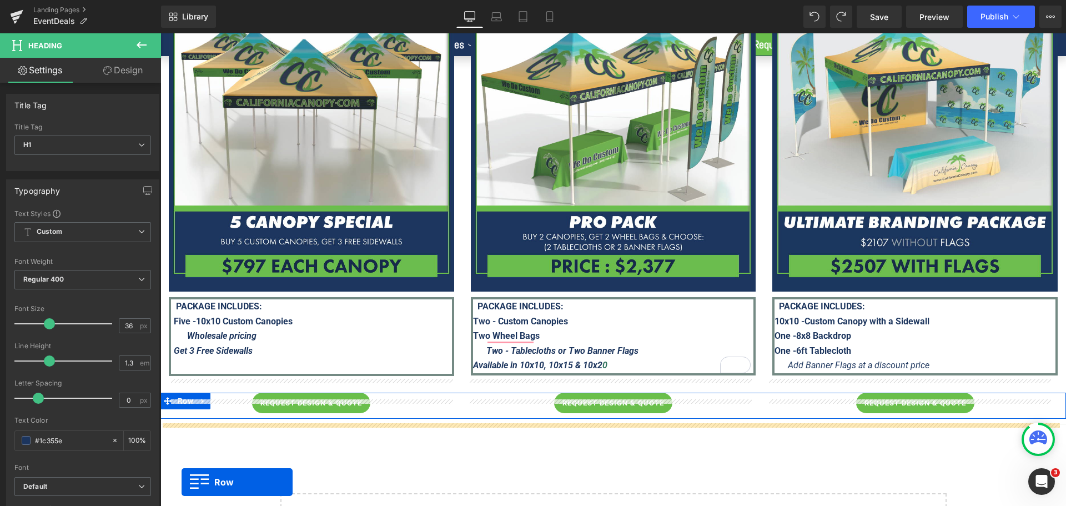
scroll to position [2576, 0]
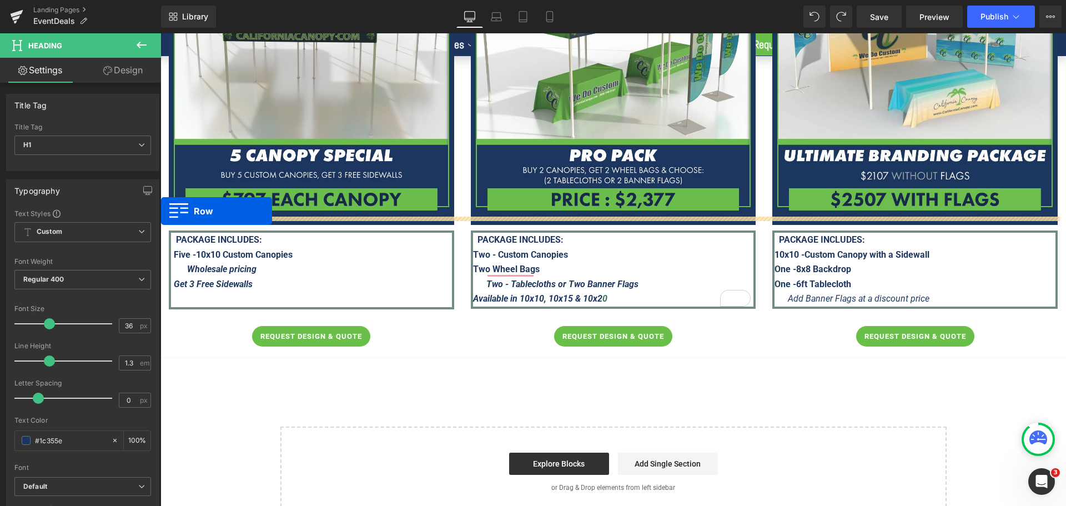
drag, startPoint x: 169, startPoint y: 218, endPoint x: 321, endPoint y: 228, distance: 152.4
click at [171, 215] on div "Image Image Image Row" at bounding box center [612, 53] width 905 height 355
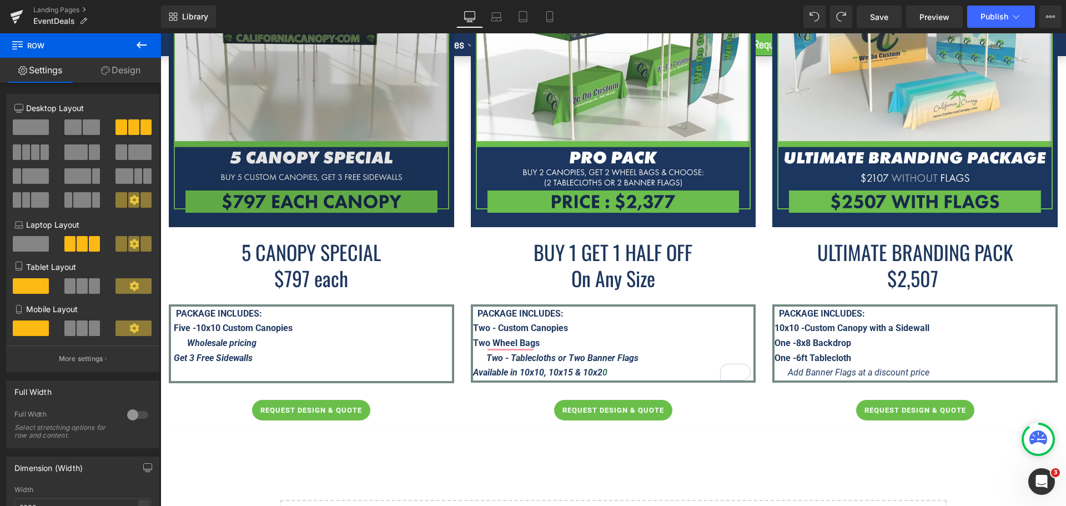
scroll to position [2548, 0]
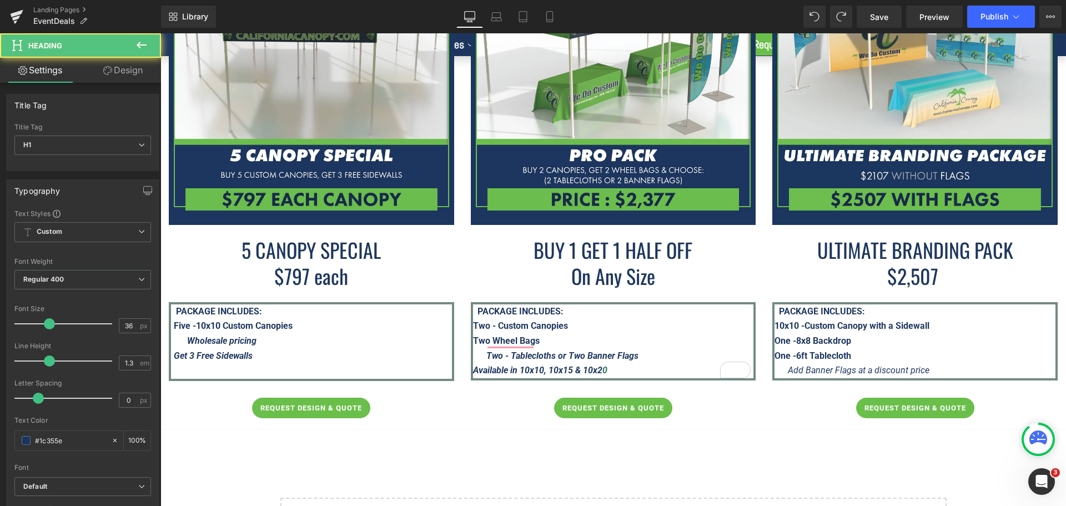
drag, startPoint x: 649, startPoint y: 266, endPoint x: 479, endPoint y: 215, distance: 178.6
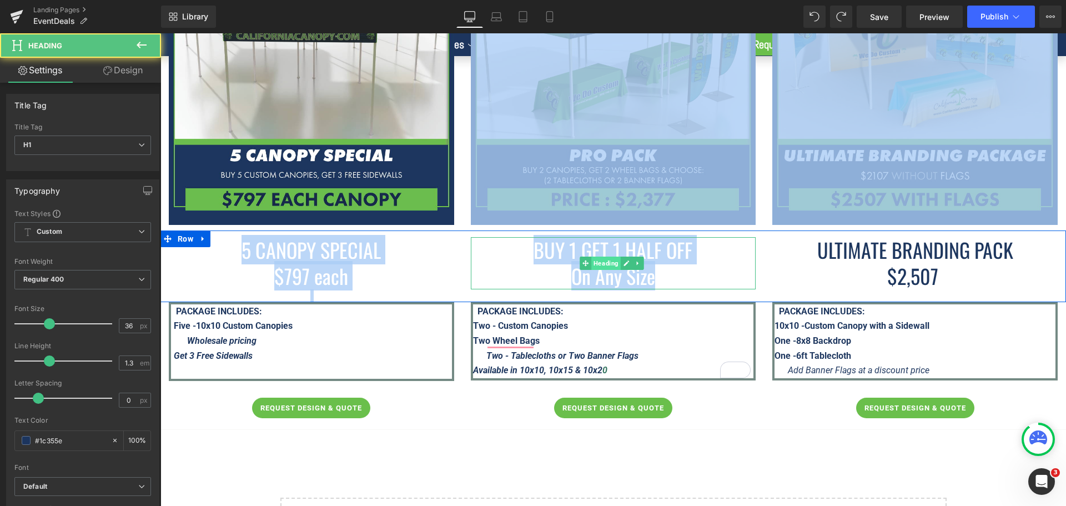
click at [607, 256] on span "Heading" at bounding box center [605, 262] width 29 height 13
click at [668, 263] on h1 "On Any Size" at bounding box center [613, 276] width 285 height 26
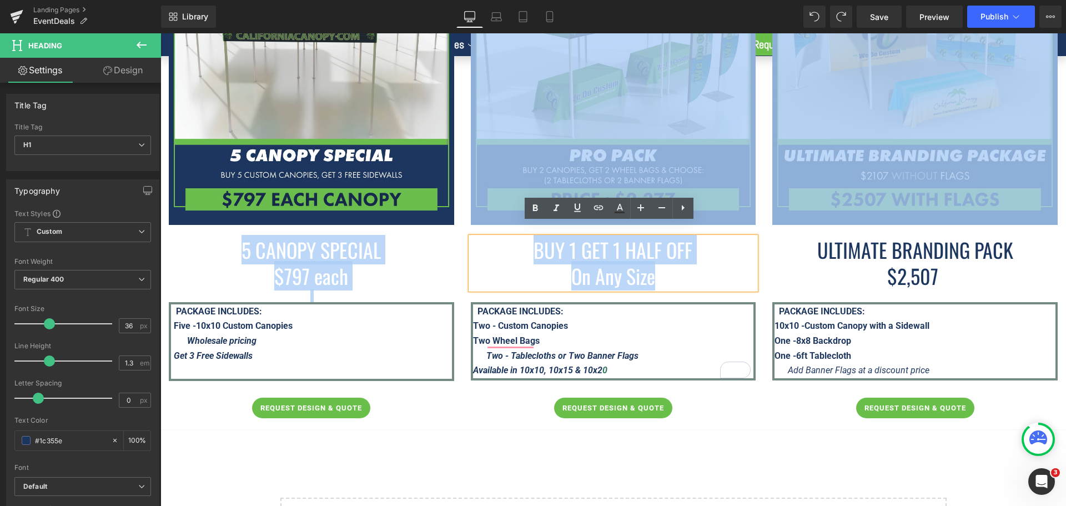
click at [687, 244] on span "BUY 1 GET 1 HALF OFF" at bounding box center [612, 249] width 159 height 29
click at [692, 240] on h1 "BUY 1 GET 1 HALF OFF" at bounding box center [613, 250] width 285 height 26
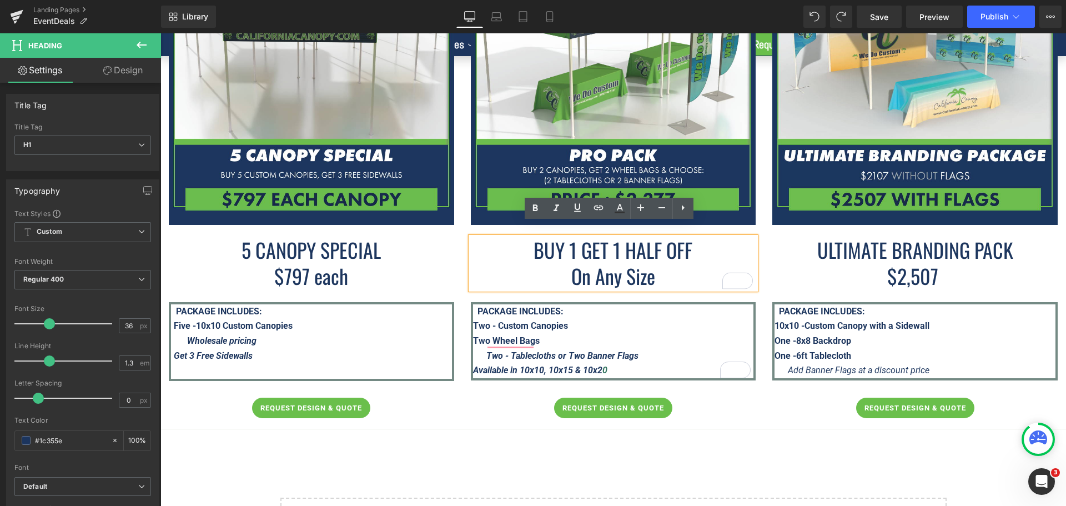
click at [664, 263] on h1 "On Any Size" at bounding box center [613, 276] width 285 height 26
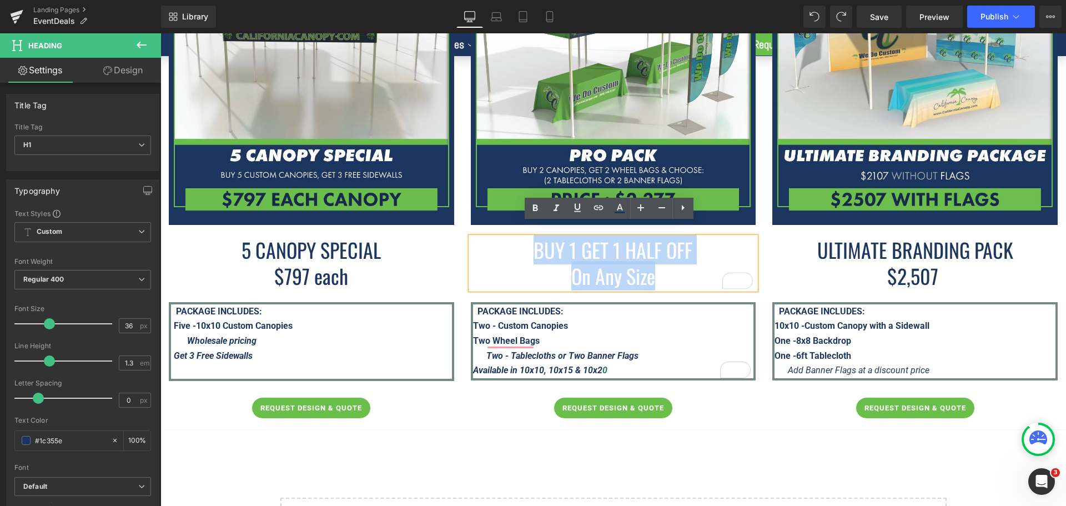
drag, startPoint x: 647, startPoint y: 263, endPoint x: 530, endPoint y: 231, distance: 121.5
click at [530, 237] on div "BUY 1 GET 1 HALF OFF On Any Size" at bounding box center [613, 263] width 285 height 52
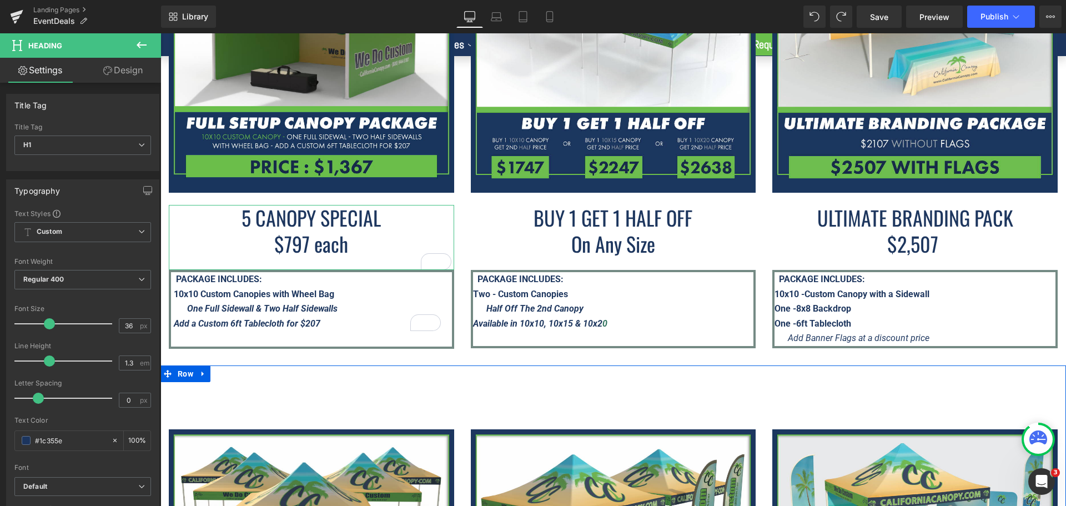
scroll to position [2048, 0]
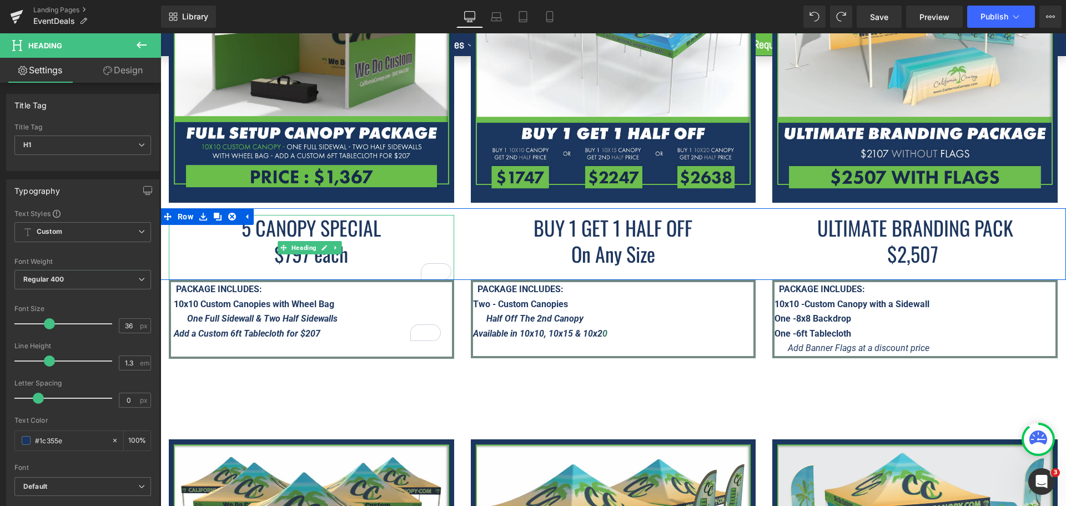
click at [360, 246] on h1 "$797 each" at bounding box center [311, 254] width 285 height 26
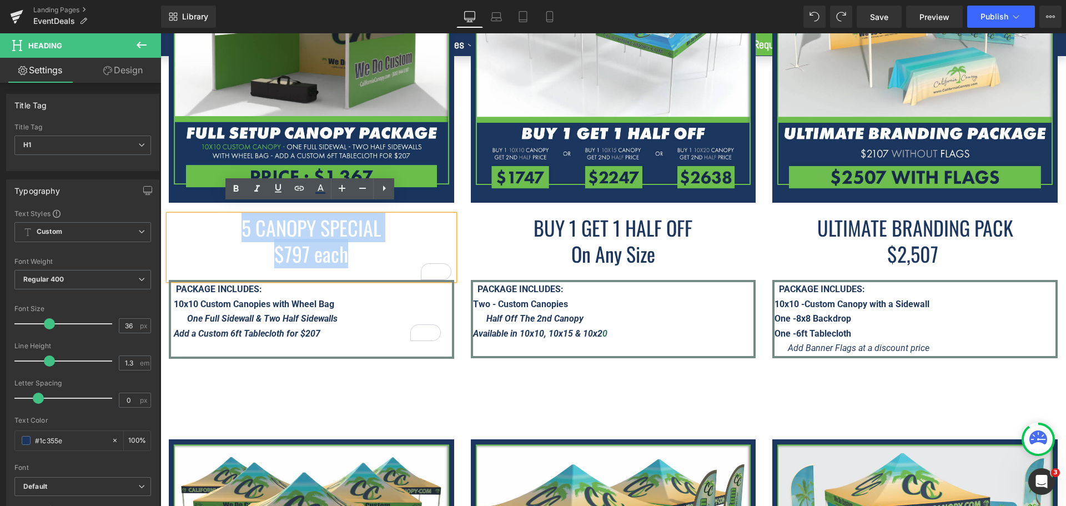
drag, startPoint x: 309, startPoint y: 239, endPoint x: 226, endPoint y: 218, distance: 85.4
click at [226, 218] on div "5 CANOPY SPECIAL $797 each" at bounding box center [311, 247] width 285 height 65
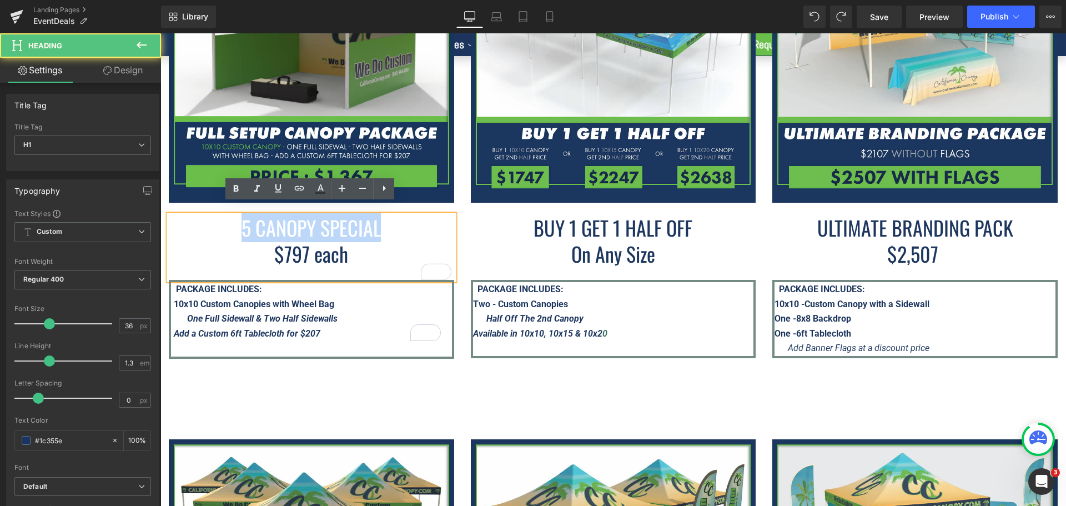
drag, startPoint x: 377, startPoint y: 221, endPoint x: 224, endPoint y: 221, distance: 153.8
click at [224, 221] on h1 "5 CANOPY SPECIAL" at bounding box center [311, 228] width 285 height 26
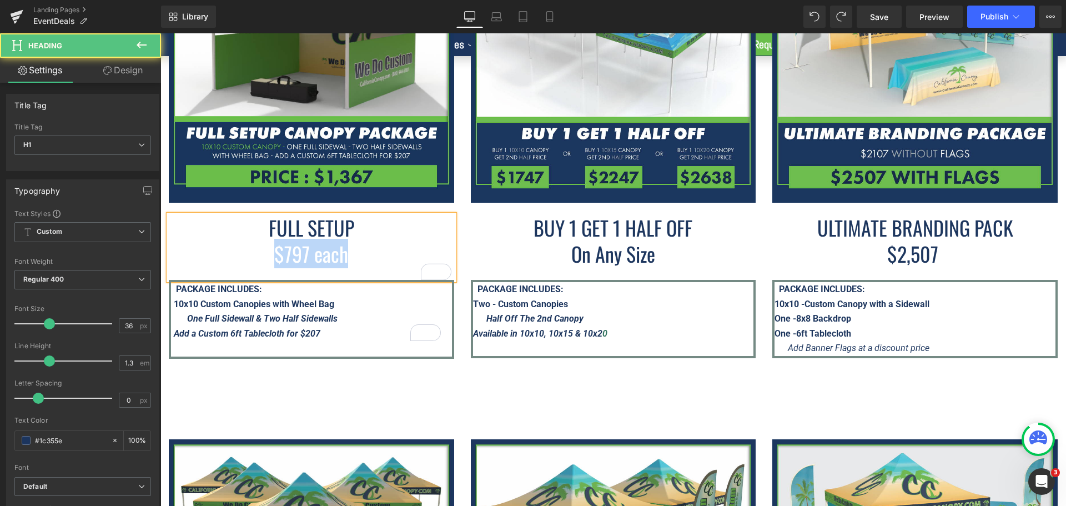
drag, startPoint x: 303, startPoint y: 247, endPoint x: 273, endPoint y: 247, distance: 29.4
click at [274, 247] on span "$797 each" at bounding box center [311, 253] width 74 height 29
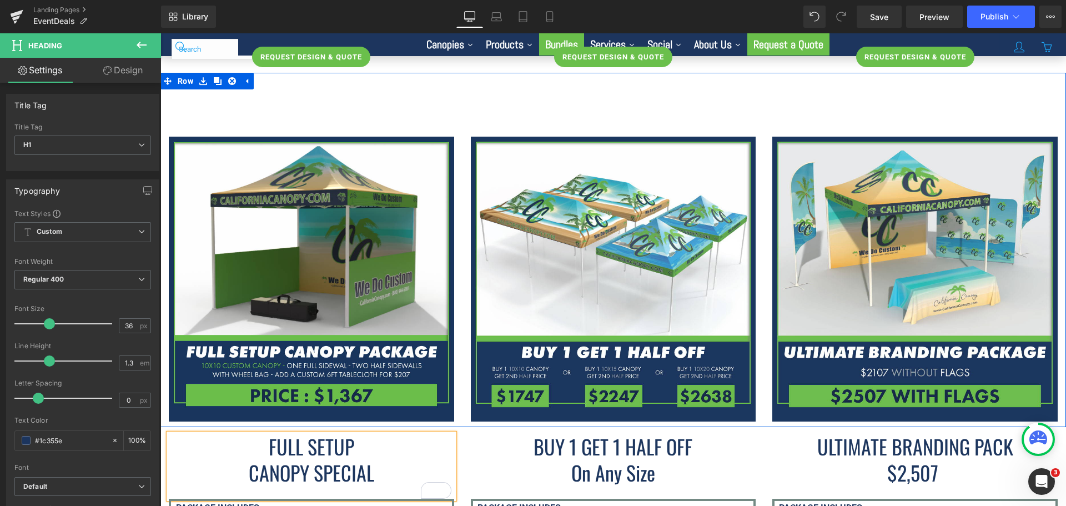
scroll to position [1826, 0]
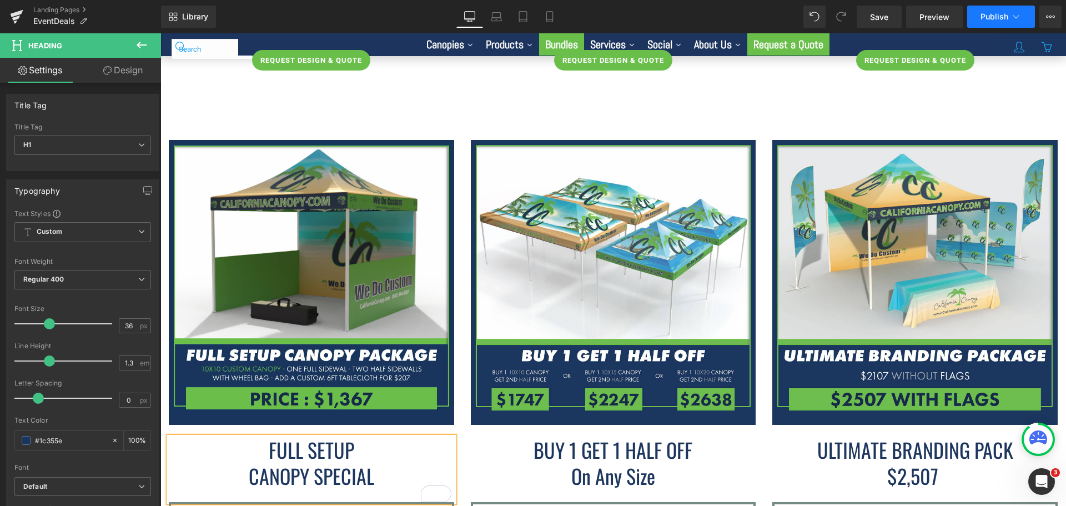
click at [984, 14] on span "Publish" at bounding box center [994, 16] width 28 height 9
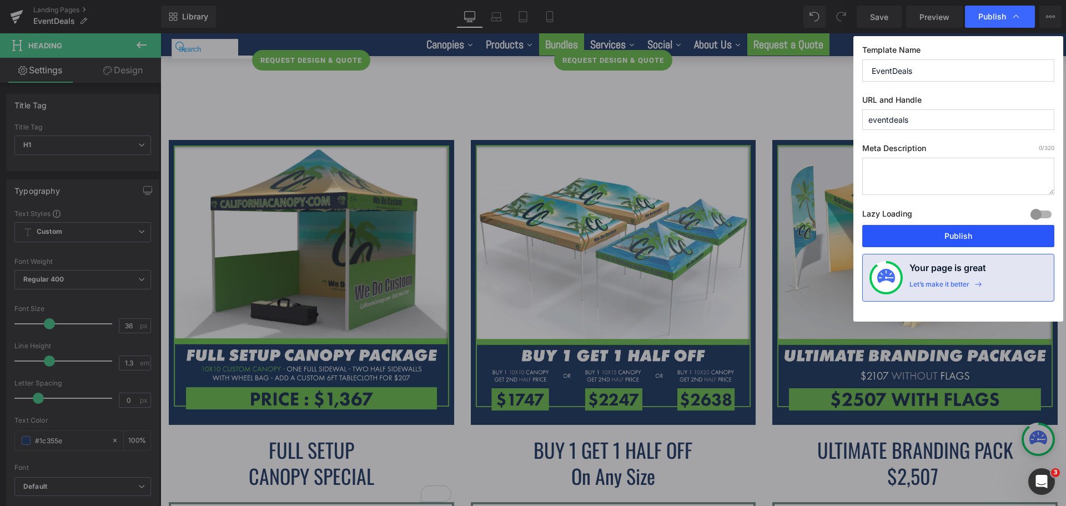
click at [976, 235] on button "Publish" at bounding box center [958, 236] width 192 height 22
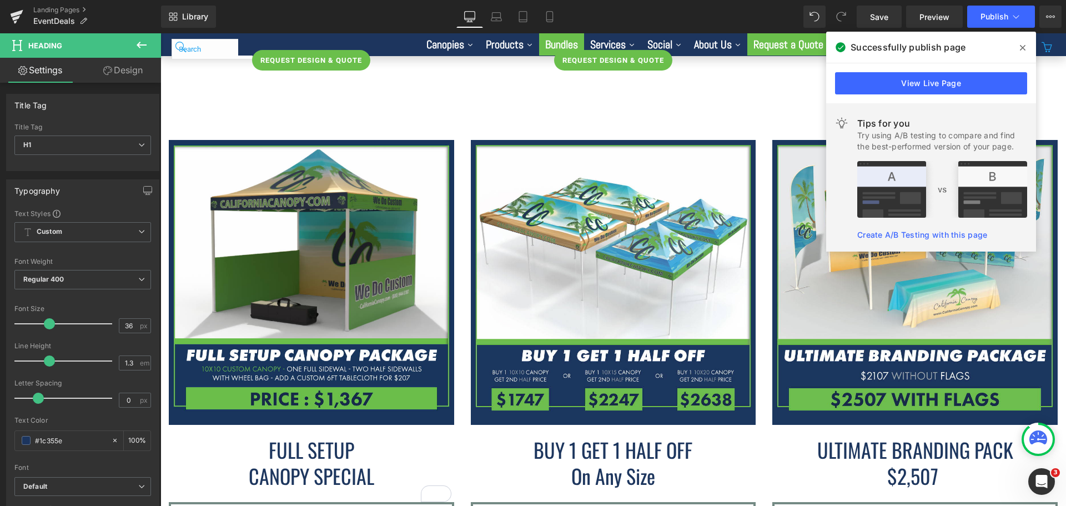
click at [1028, 45] on span at bounding box center [1023, 48] width 18 height 18
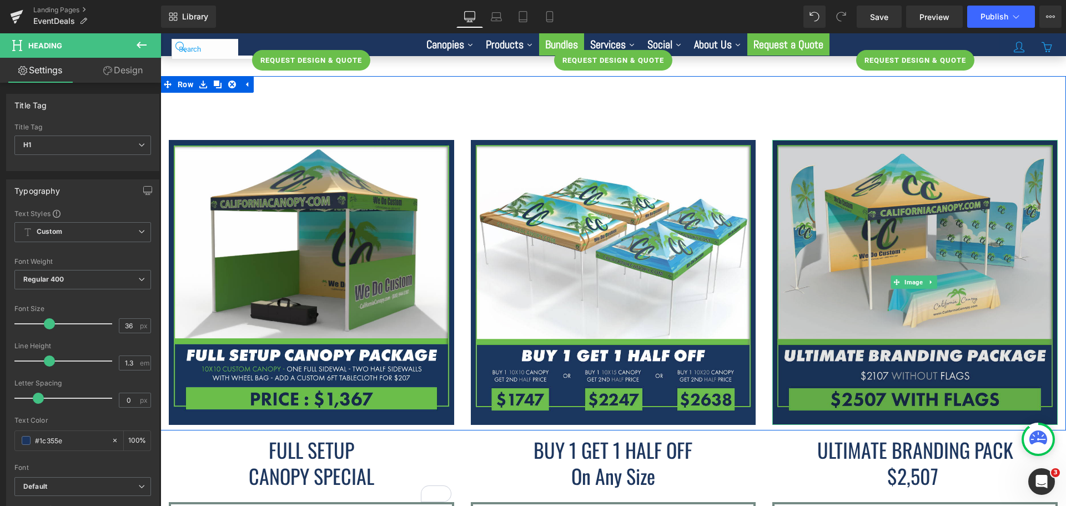
click at [950, 174] on img at bounding box center [914, 282] width 285 height 285
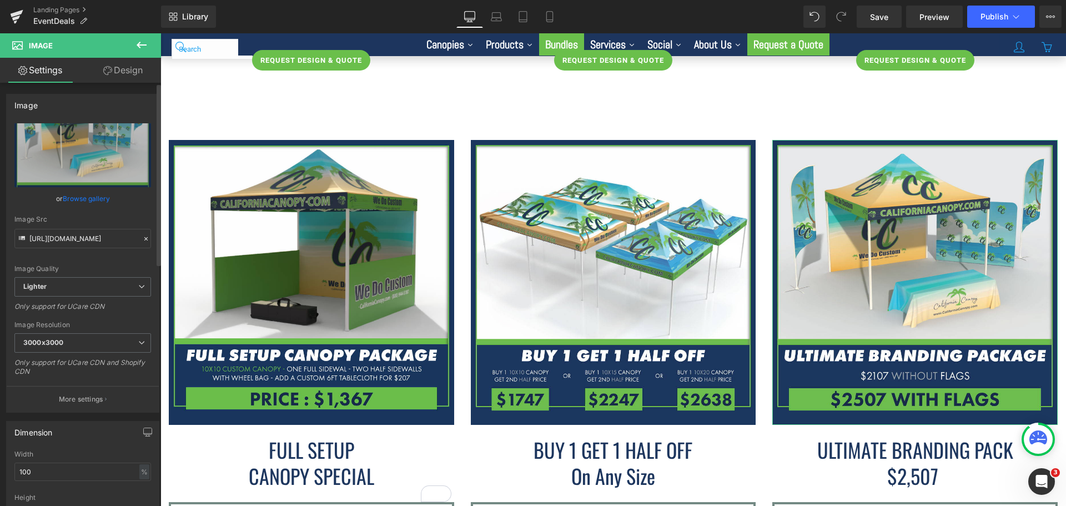
click at [87, 202] on link "Browse gallery" at bounding box center [86, 198] width 47 height 19
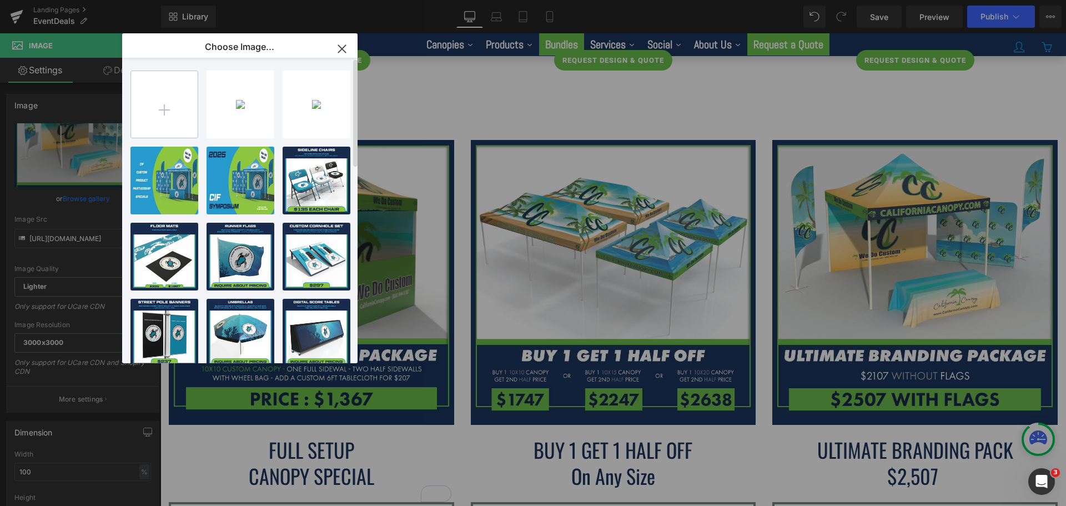
type input "C:\fakepath\Full-Setup-Flat-Roof-Canopy-Package---CC---Deals2025-Page.png"
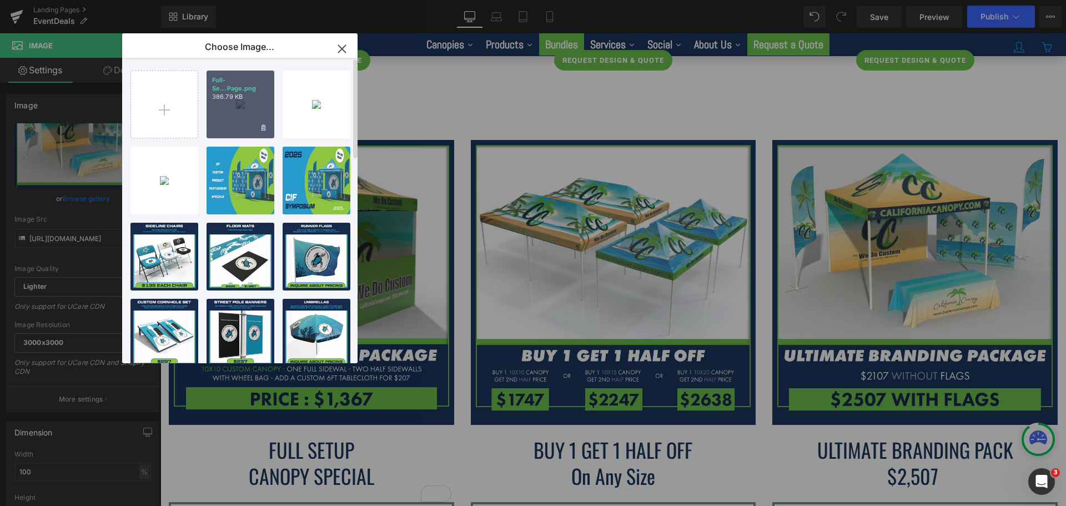
click at [255, 105] on div "Full-Se...Page.png 386.79 KB" at bounding box center [241, 105] width 68 height 68
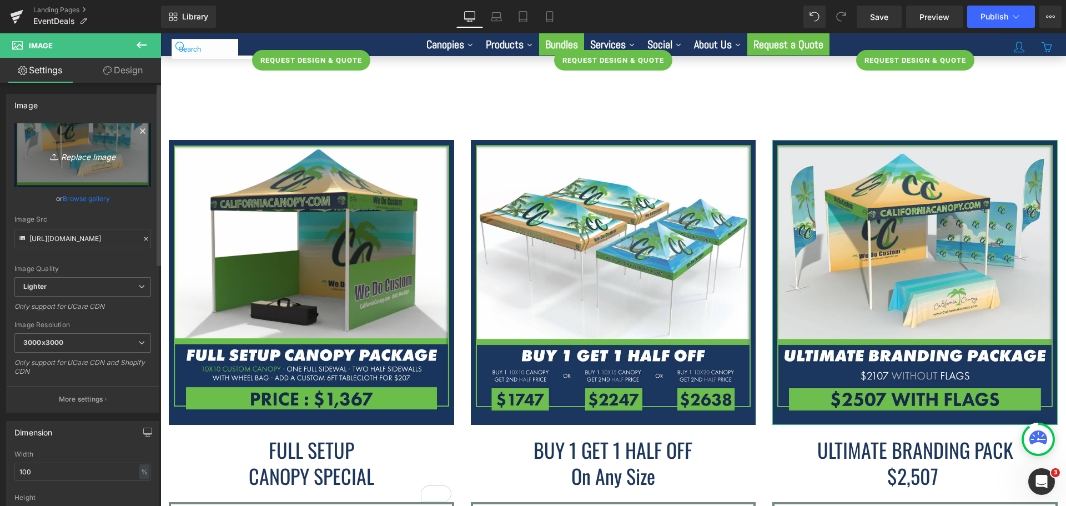
click at [105, 155] on icon "Replace Image" at bounding box center [82, 155] width 89 height 14
type input "C:\fakepath\Full-Setup-Flat-Roof-Canopy-Package---CC---Deals2025-Page.png"
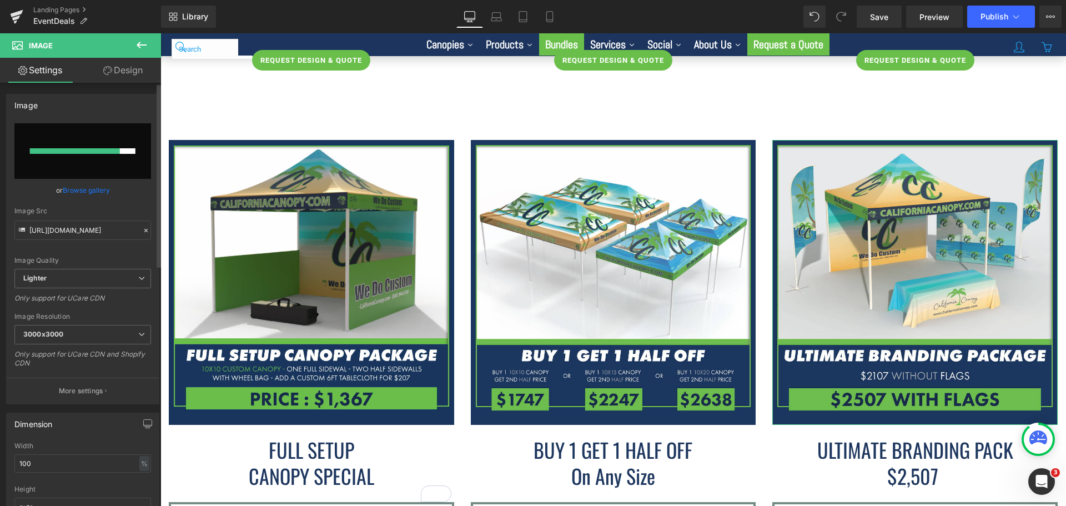
click at [85, 185] on link "Browse gallery" at bounding box center [86, 189] width 47 height 19
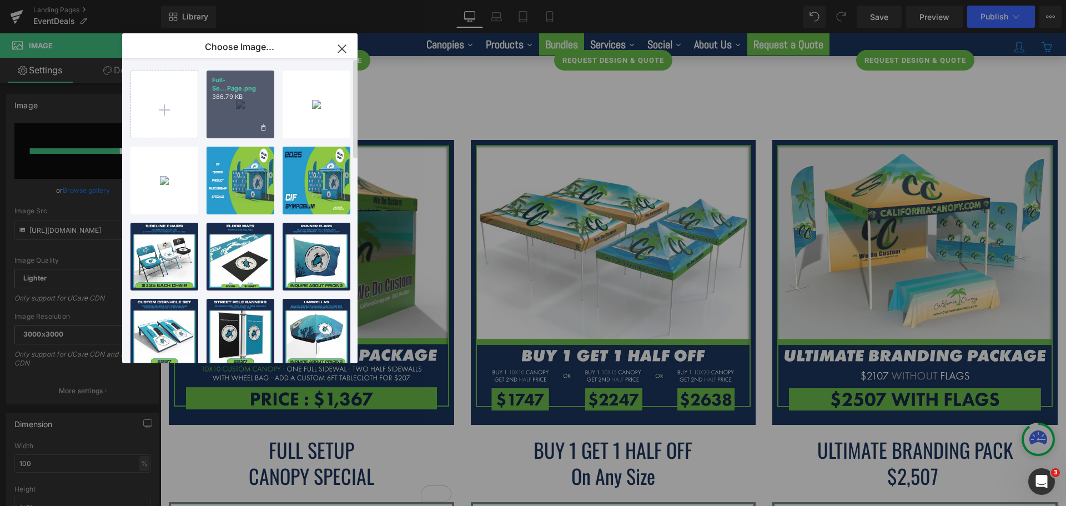
click at [253, 113] on div "Full-Se...Page.png 386.79 KB" at bounding box center [241, 105] width 68 height 68
type input "https://ucarecdn.com/7862ce81-b981-4843-93d6-085127437c8c/-/format/auto/-/previ…"
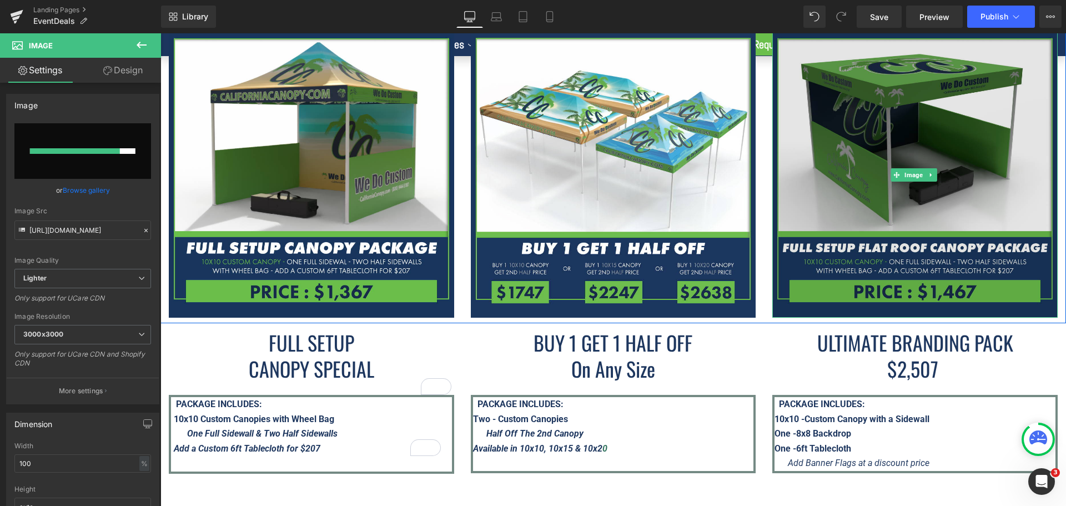
scroll to position [1993, 0]
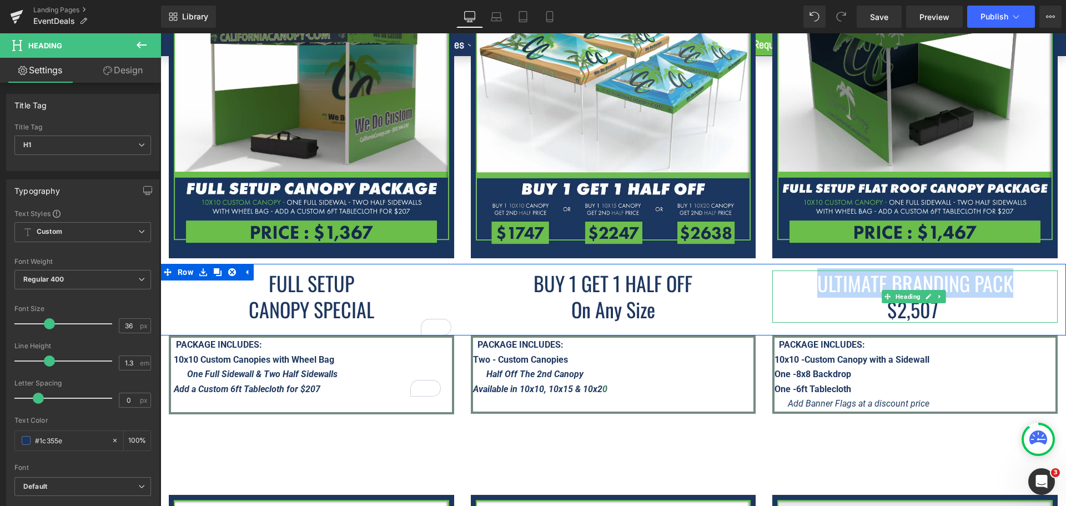
drag, startPoint x: 1005, startPoint y: 271, endPoint x: 808, endPoint y: 271, distance: 197.1
click at [808, 271] on h1 "ULTIMATE BRANDING PACK" at bounding box center [914, 283] width 285 height 26
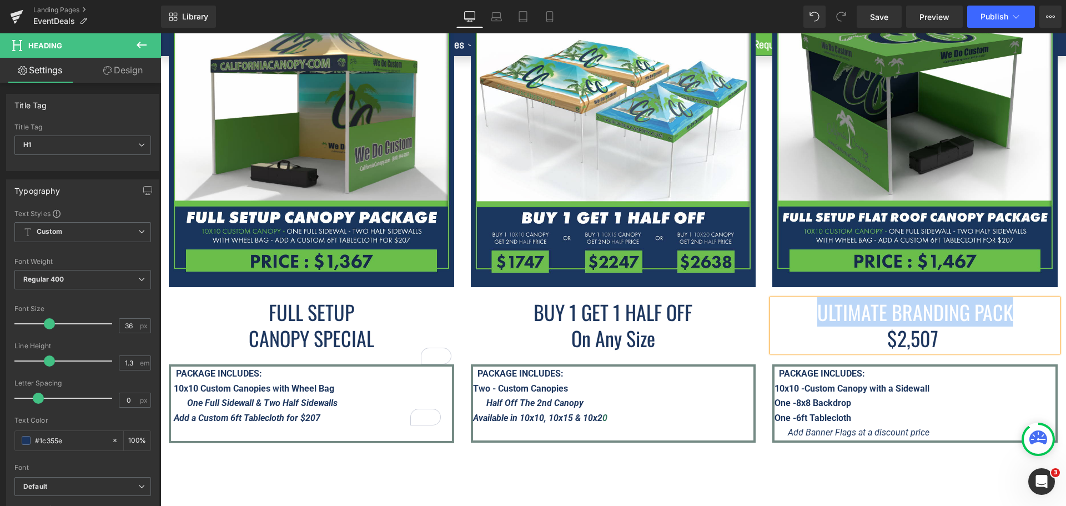
scroll to position [1962, 0]
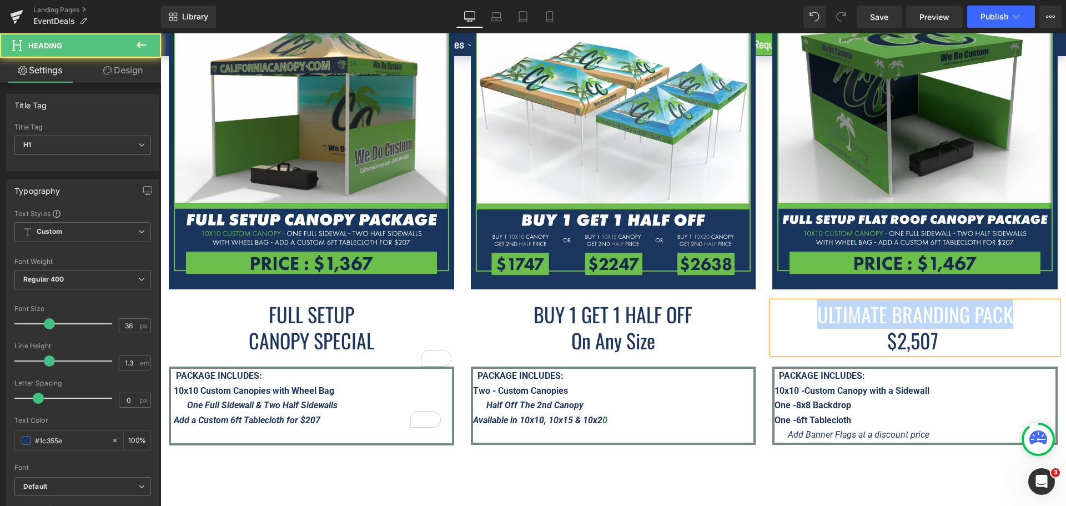
click at [877, 299] on span "ULTIMATE BRANDING PACK" at bounding box center [915, 313] width 196 height 29
click at [884, 303] on span "ULTIMATE BRANDING PACK" at bounding box center [915, 313] width 196 height 29
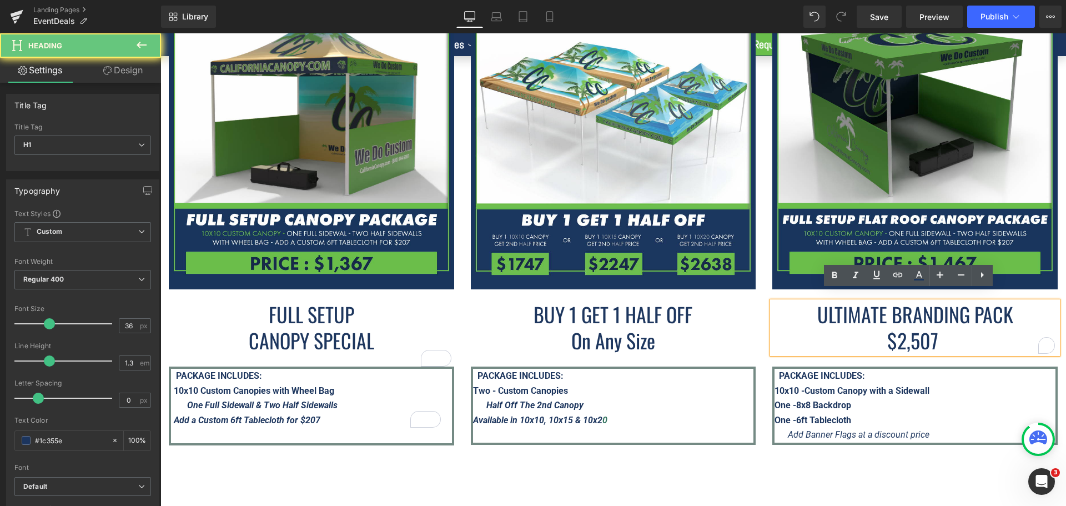
click at [989, 304] on span "ULTIMATE BRANDING PACK" at bounding box center [915, 313] width 196 height 29
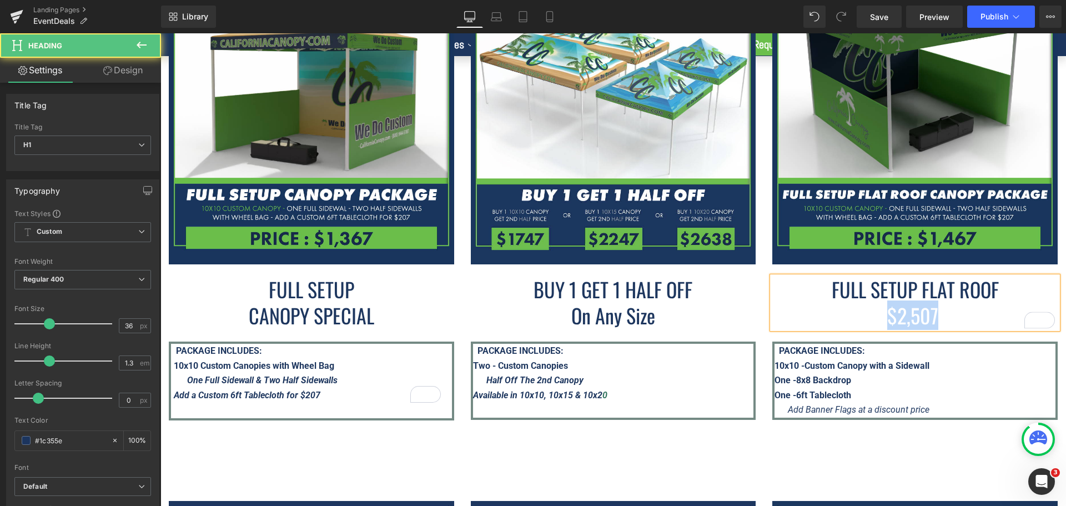
drag, startPoint x: 930, startPoint y: 299, endPoint x: 883, endPoint y: 301, distance: 47.2
click at [883, 303] on h1 "$2,507" at bounding box center [914, 316] width 285 height 26
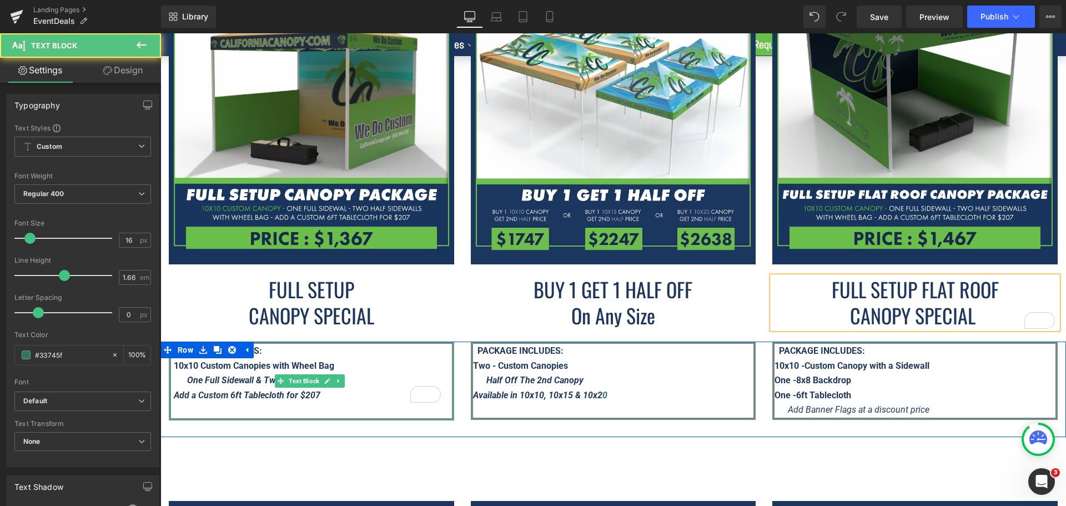
drag, startPoint x: 350, startPoint y: 384, endPoint x: 225, endPoint y: 370, distance: 125.2
click at [225, 370] on div "PACKAGE INCLUDES: 10x10 Custom Canopies with Wheel Bag One Full Sidewall & Two …" at bounding box center [311, 380] width 285 height 79
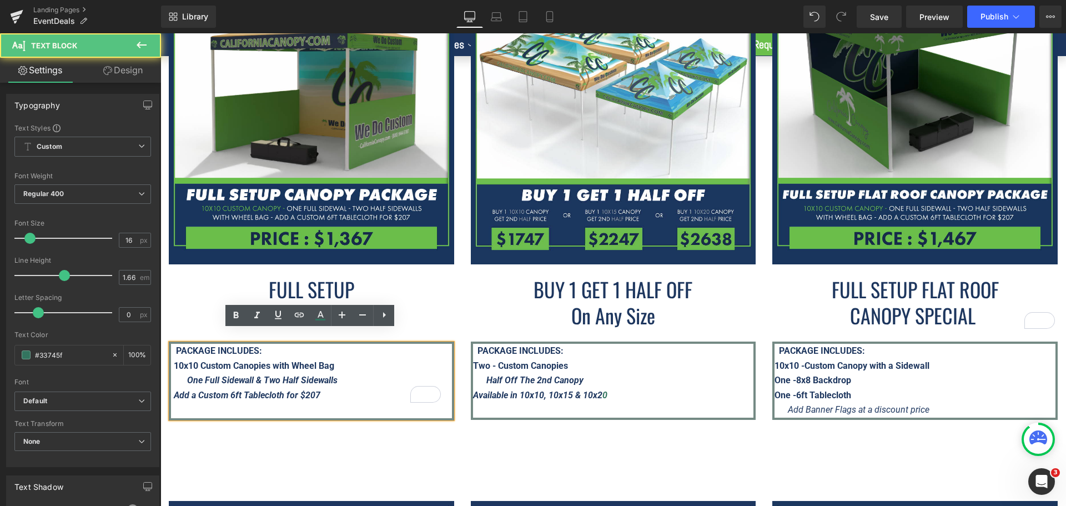
click at [229, 375] on strong "One Full Sidewall & Two Half Sidewalls" at bounding box center [262, 380] width 150 height 11
click at [308, 375] on strong "One Full Sidewall & Two Half Sidewalls" at bounding box center [262, 380] width 150 height 11
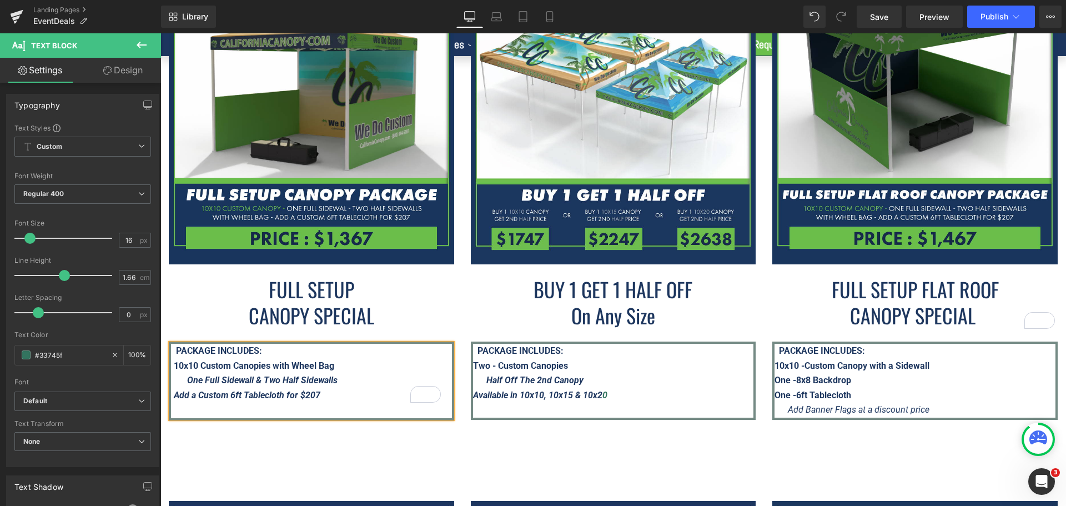
copy div "PACKAGE INCLUDES: 10x10 Custom Canopies with Wheel Bag One Full Sidewall & Two …"
click at [851, 375] on span "One -8x8 Backdrop" at bounding box center [812, 380] width 77 height 11
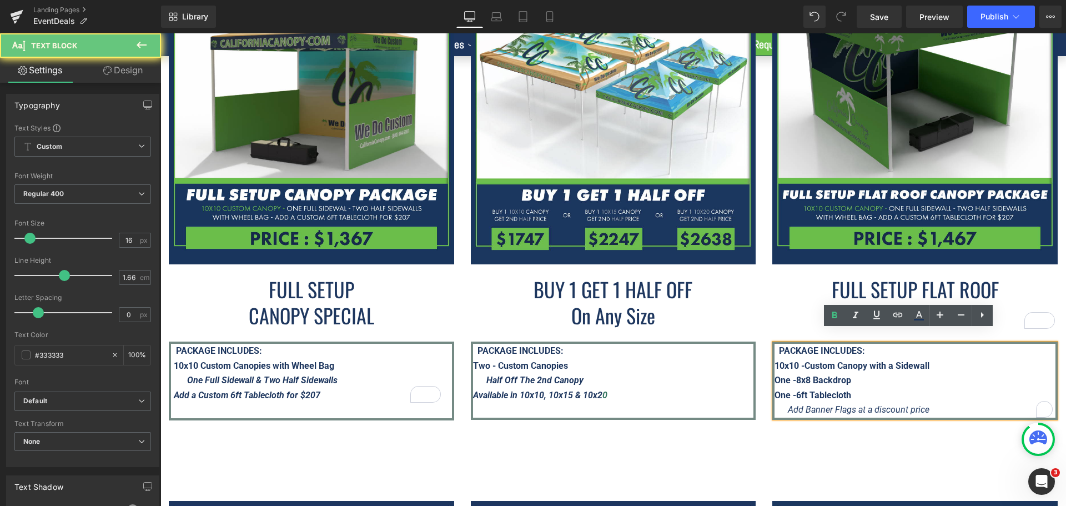
click at [851, 375] on span "One -8x8 Backdrop" at bounding box center [812, 380] width 77 height 11
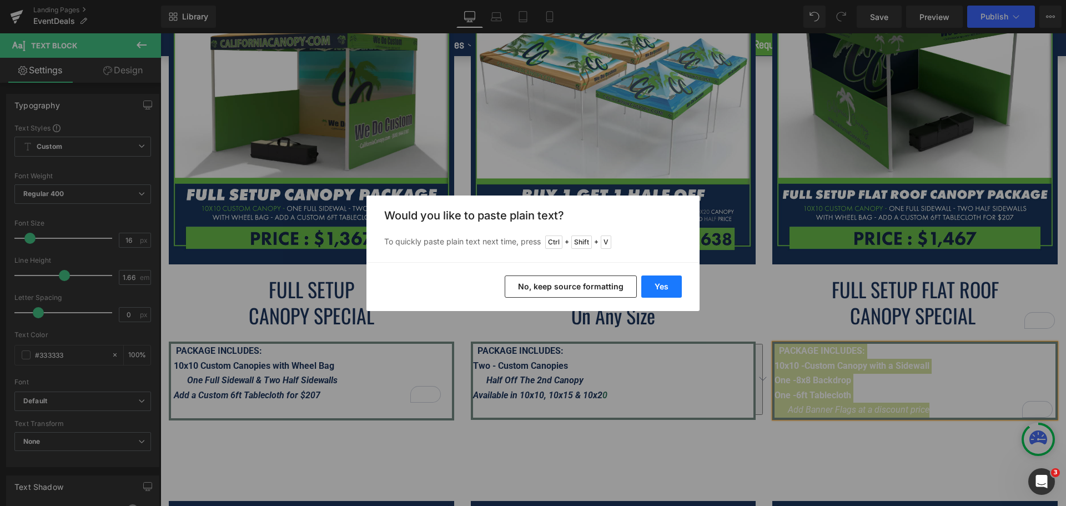
click at [28, 445] on button "Yes" at bounding box center [14, 459] width 28 height 28
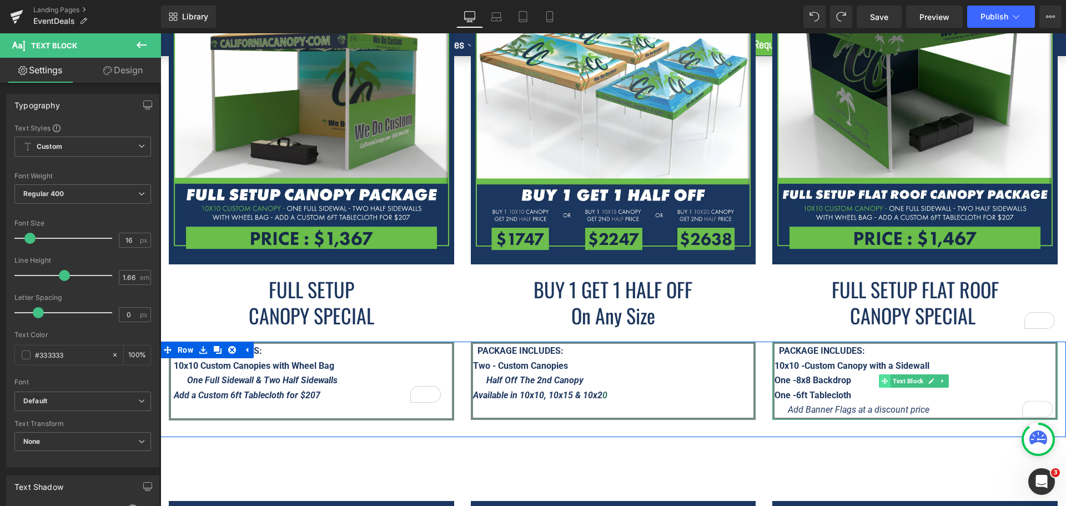
click at [879, 375] on span at bounding box center [885, 380] width 12 height 13
click at [823, 375] on span "One -8x8 Backdrop" at bounding box center [812, 380] width 77 height 11
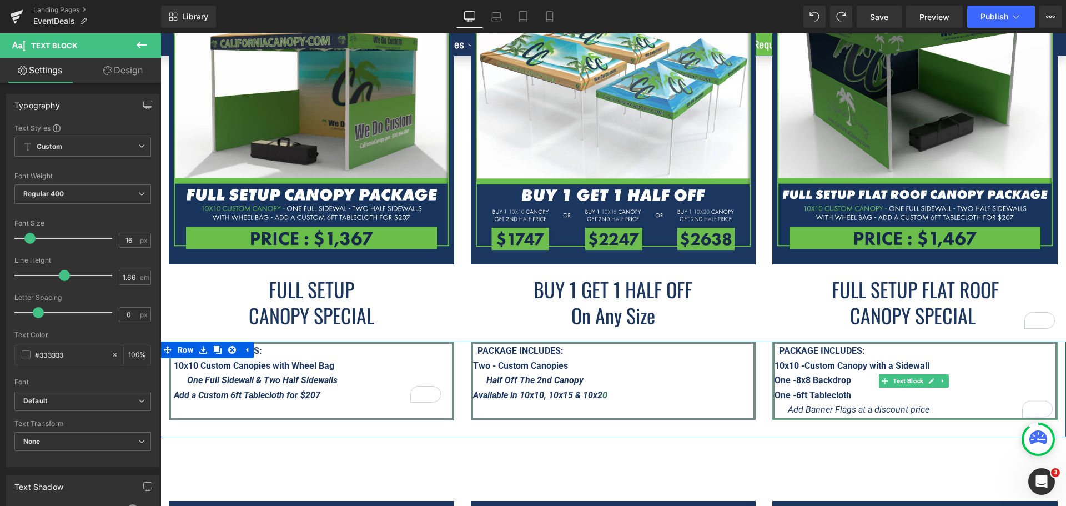
click at [840, 375] on span "One -8x8 Backdrop" at bounding box center [812, 380] width 77 height 11
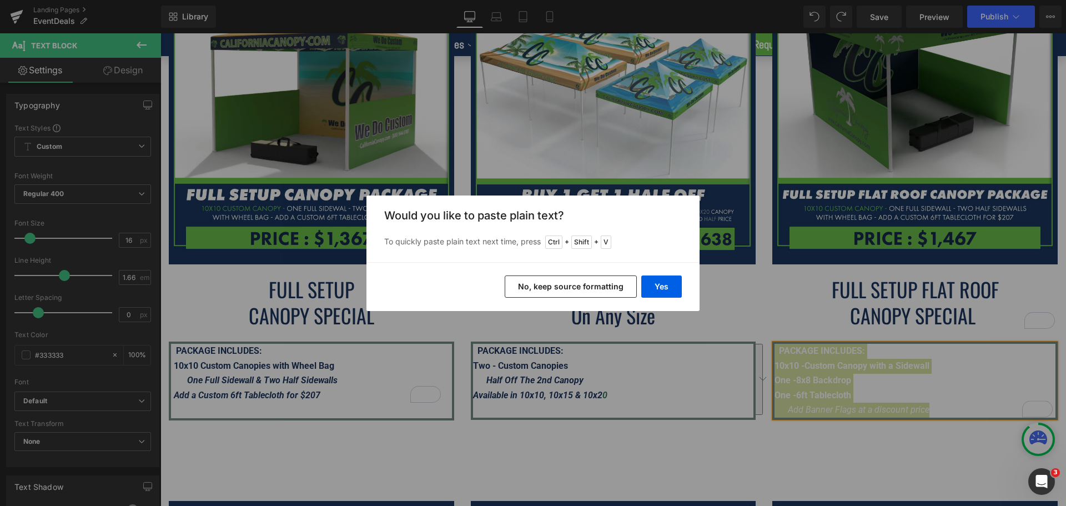
click at [560, 288] on button "No, keep source formatting" at bounding box center [571, 286] width 132 height 22
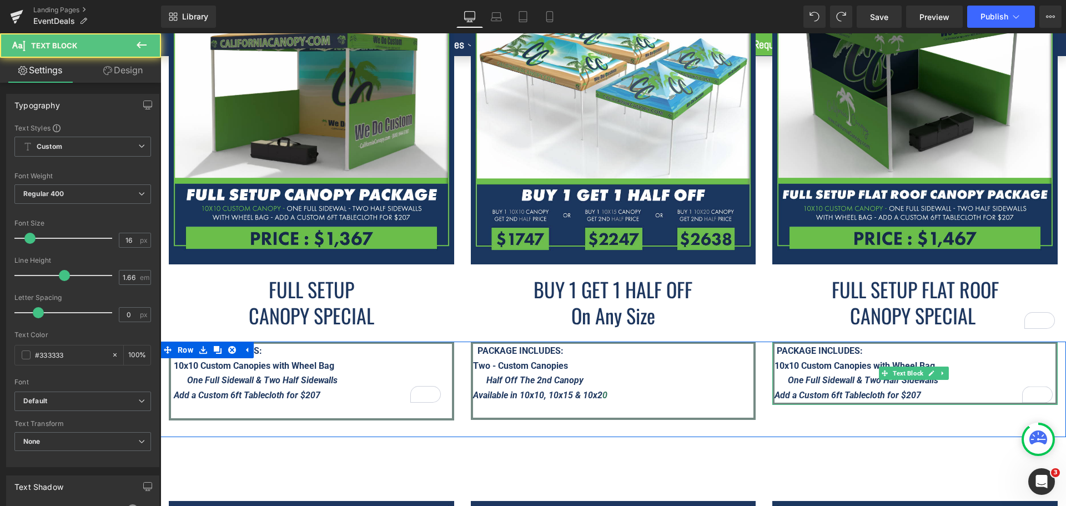
click at [957, 388] on div "Add a Custom 6ft Tablecloth for $207" at bounding box center [914, 395] width 281 height 15
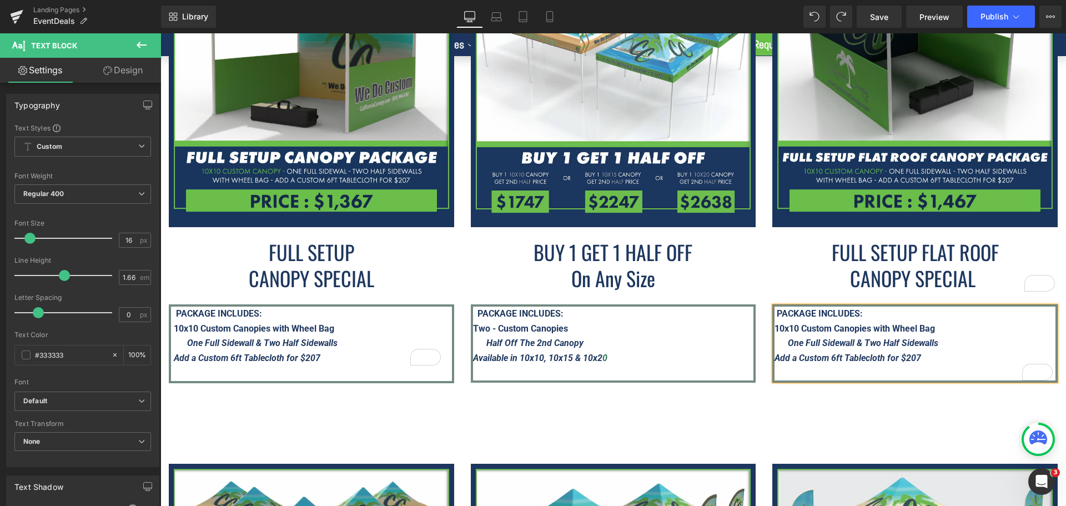
scroll to position [2042, 0]
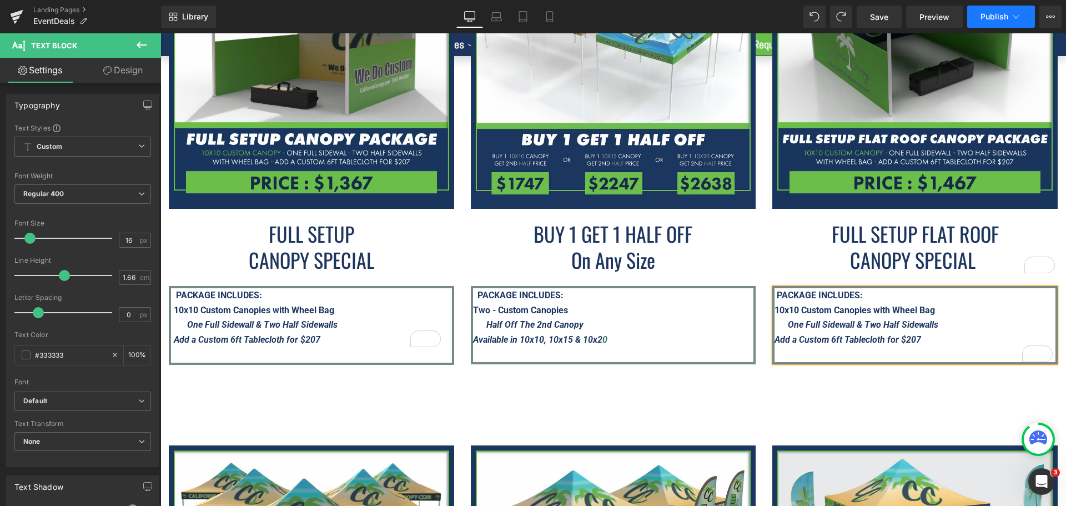
click at [991, 13] on span "Publish" at bounding box center [994, 16] width 28 height 9
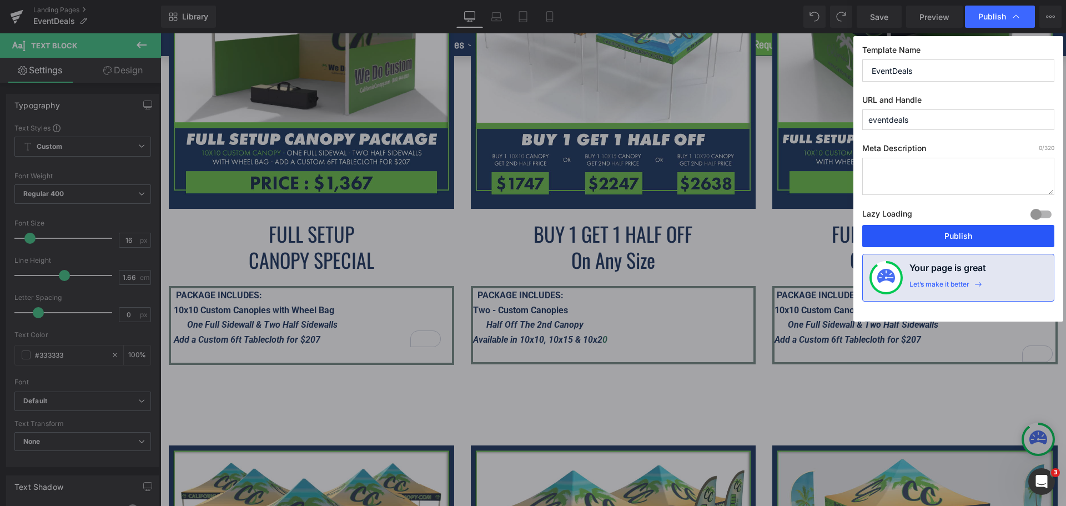
click at [955, 233] on button "Publish" at bounding box center [958, 236] width 192 height 22
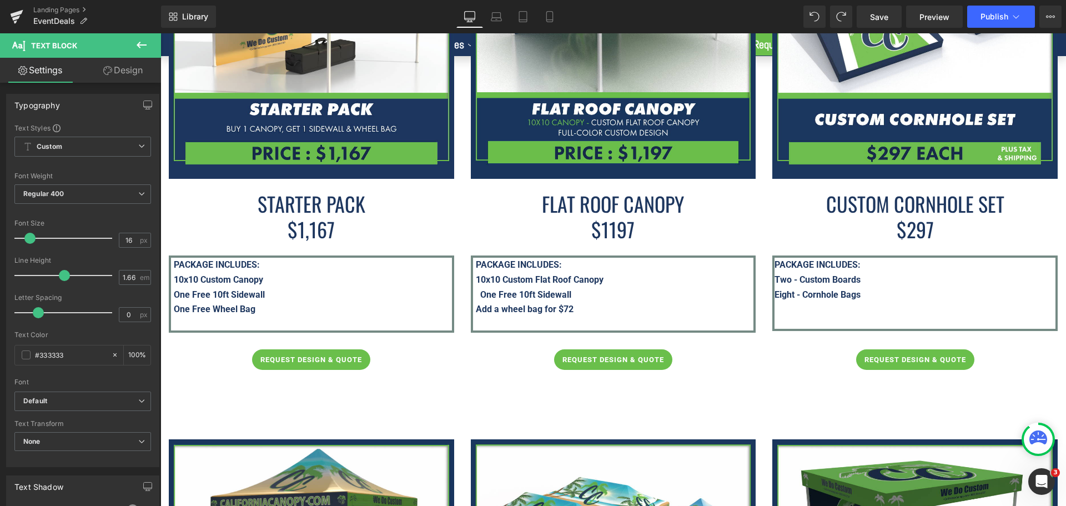
scroll to position [1432, 0]
